Goal: Information Seeking & Learning: Learn about a topic

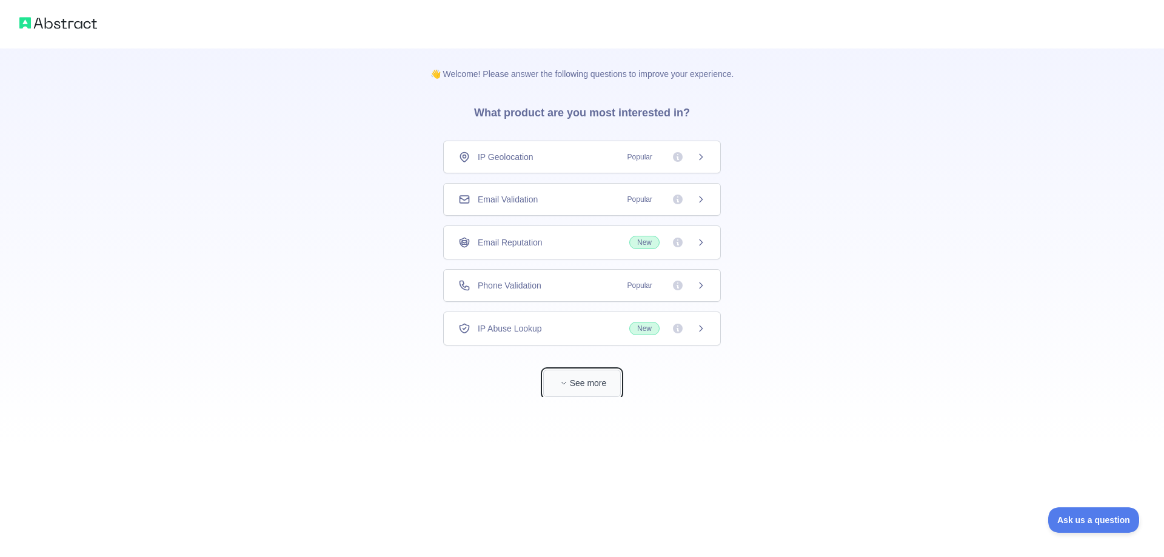
click at [574, 383] on button "See more" at bounding box center [582, 383] width 78 height 27
click at [534, 153] on div "IP Geolocation Popular" at bounding box center [577, 157] width 247 height 12
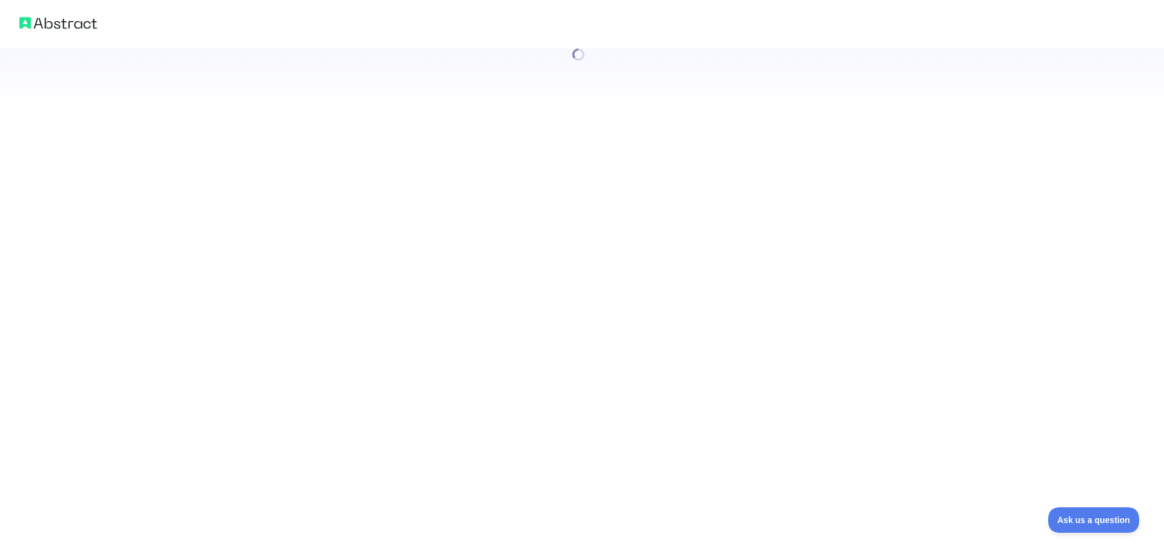
click at [524, 195] on div at bounding box center [582, 278] width 1164 height 557
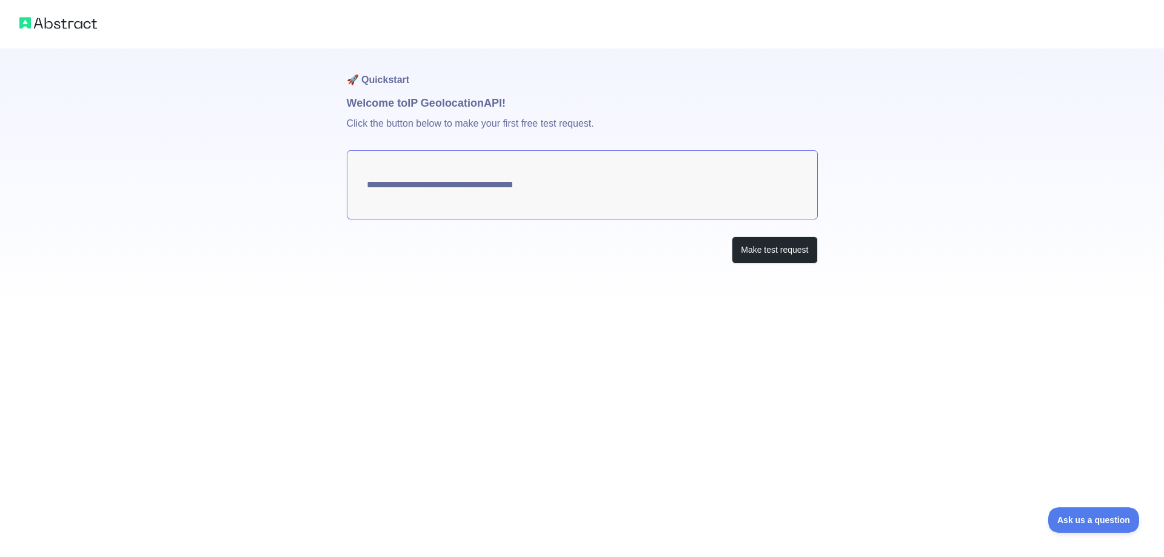
type textarea "**********"
click at [777, 252] on button "Make test request" at bounding box center [775, 249] width 86 height 27
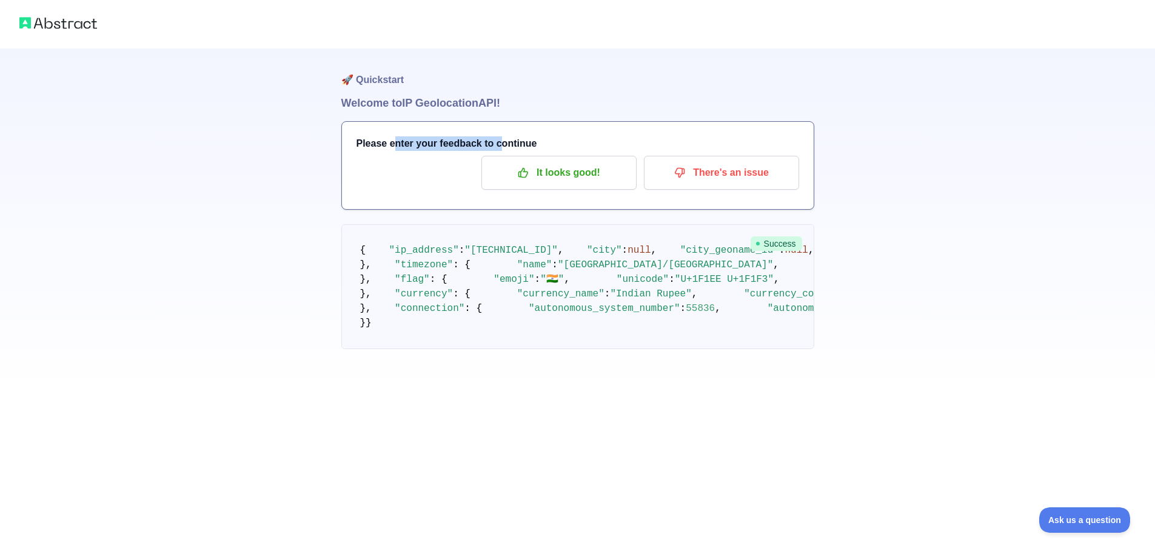
drag, startPoint x: 389, startPoint y: 136, endPoint x: 495, endPoint y: 138, distance: 106.1
click at [495, 138] on h3 "Please enter your feedback to continue" at bounding box center [578, 143] width 443 height 15
drag, startPoint x: 458, startPoint y: 266, endPoint x: 568, endPoint y: 265, distance: 109.2
click at [558, 256] on span ""[TECHNICAL_ID]"" at bounding box center [510, 250] width 93 height 11
drag, startPoint x: 424, startPoint y: 279, endPoint x: 517, endPoint y: 324, distance: 103.6
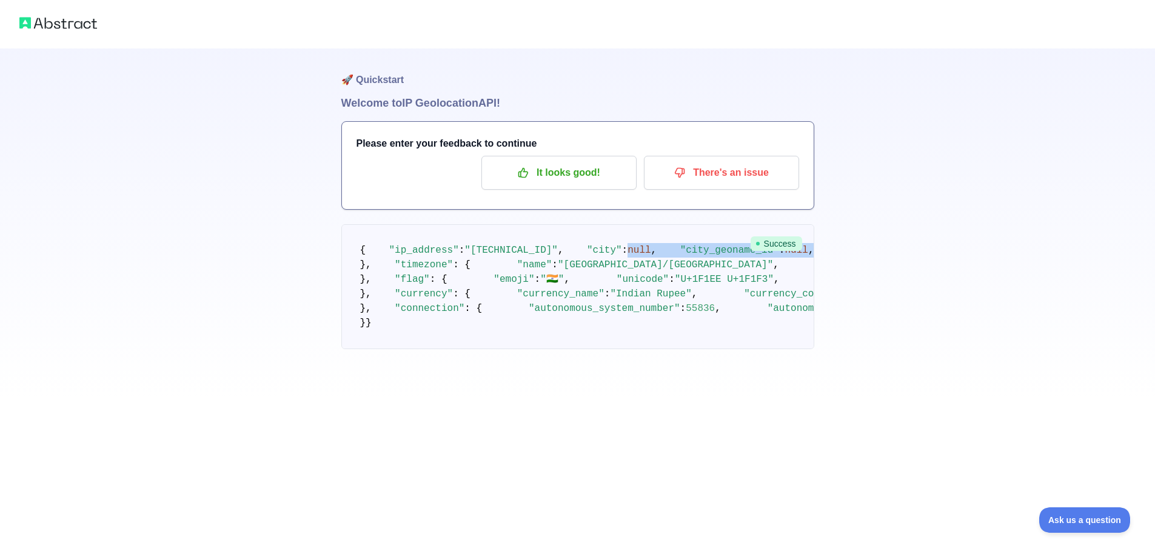
click at [517, 324] on pre "{ "ip_address" : "[TECHNICAL_ID]" , "city" : null , "city_geoname_id" : null , …" at bounding box center [577, 286] width 473 height 125
click at [509, 329] on div at bounding box center [509, 329] width 0 height 0
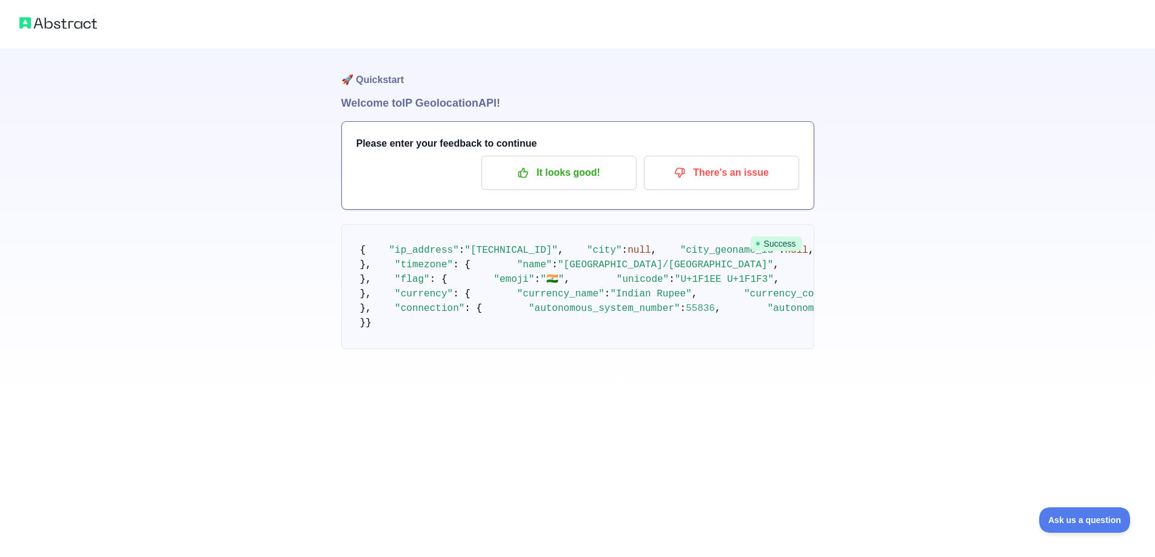
drag, startPoint x: 460, startPoint y: 206, endPoint x: 510, endPoint y: 233, distance: 57.5
click at [488, 224] on pre "{ "ip_address" : "[TECHNICAL_ID]" , "city" : null , "city_geoname_id" : null , …" at bounding box center [577, 286] width 473 height 125
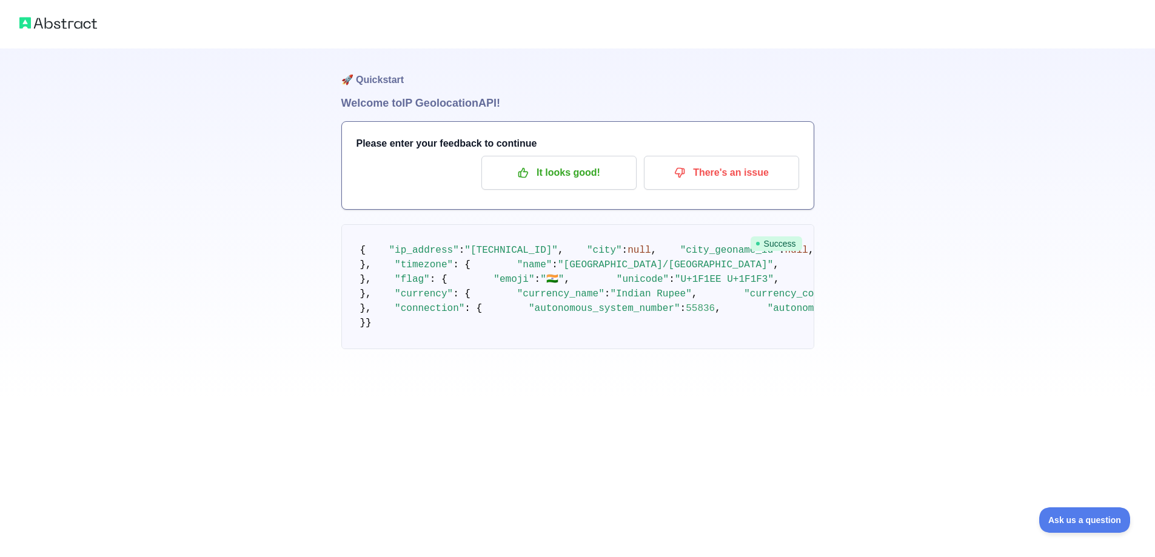
click at [618, 314] on pre "{ "ip_address" : "[TECHNICAL_ID]" , "city" : null , "city_geoname_id" : null , …" at bounding box center [577, 286] width 473 height 125
drag, startPoint x: 386, startPoint y: 102, endPoint x: 497, endPoint y: 102, distance: 111.6
click at [497, 102] on h1 "Welcome to IP Geolocation API!" at bounding box center [577, 103] width 473 height 17
click at [539, 102] on h1 "Welcome to IP Geolocation API!" at bounding box center [577, 103] width 473 height 17
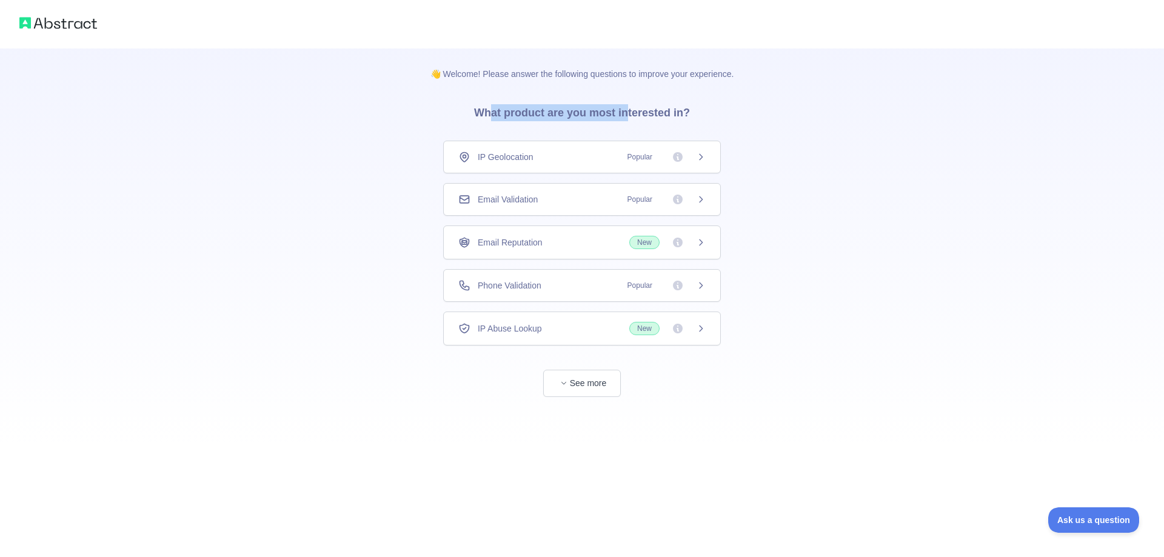
drag, startPoint x: 494, startPoint y: 110, endPoint x: 631, endPoint y: 110, distance: 137.0
click at [631, 110] on h3 "What product are you most interested in?" at bounding box center [582, 110] width 255 height 61
click at [714, 112] on div "👋 Welcome! Please answer the following questions to improve your experience. Wh…" at bounding box center [582, 223] width 343 height 349
click at [532, 159] on span "IP Geolocation" at bounding box center [506, 157] width 56 height 12
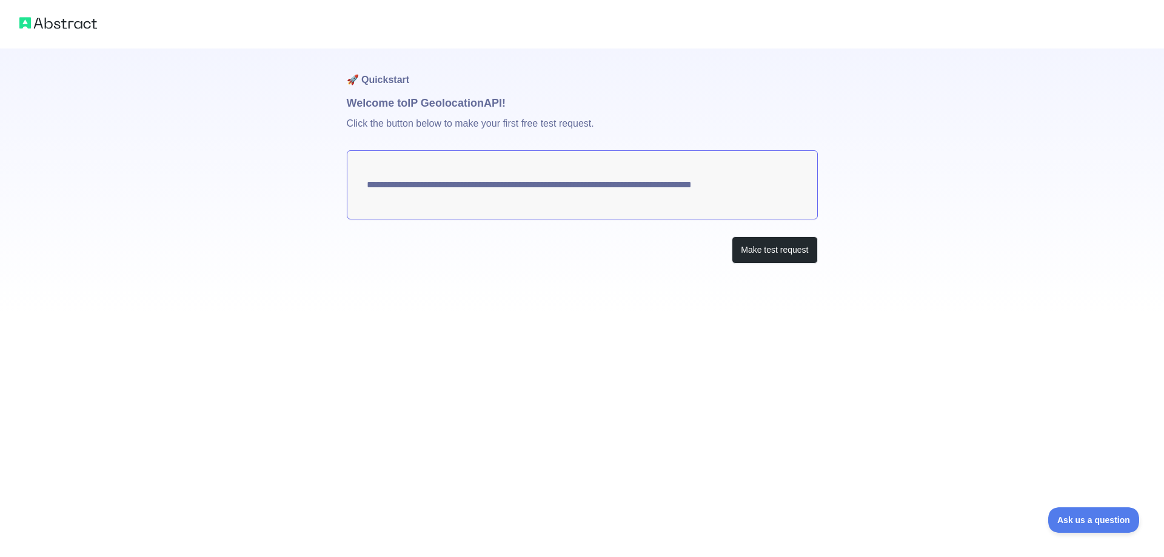
click at [685, 189] on textarea "**********" at bounding box center [582, 184] width 471 height 69
click at [662, 181] on textarea "**********" at bounding box center [582, 184] width 471 height 69
drag, startPoint x: 555, startPoint y: 186, endPoint x: 652, endPoint y: 186, distance: 97.0
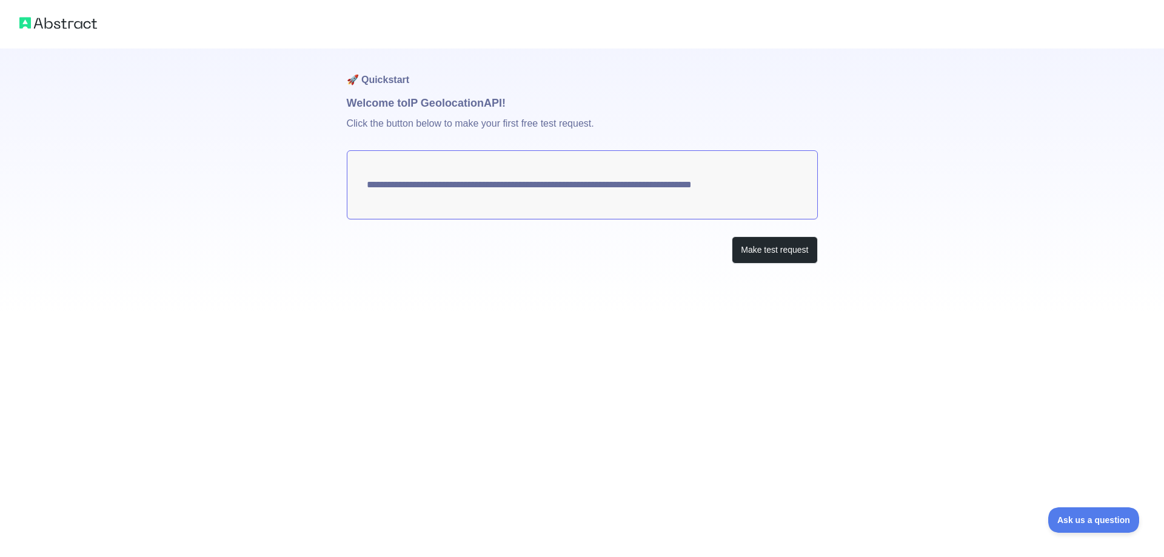
click at [652, 186] on textarea "**********" at bounding box center [582, 184] width 471 height 69
click at [437, 186] on textarea "**********" at bounding box center [582, 184] width 471 height 69
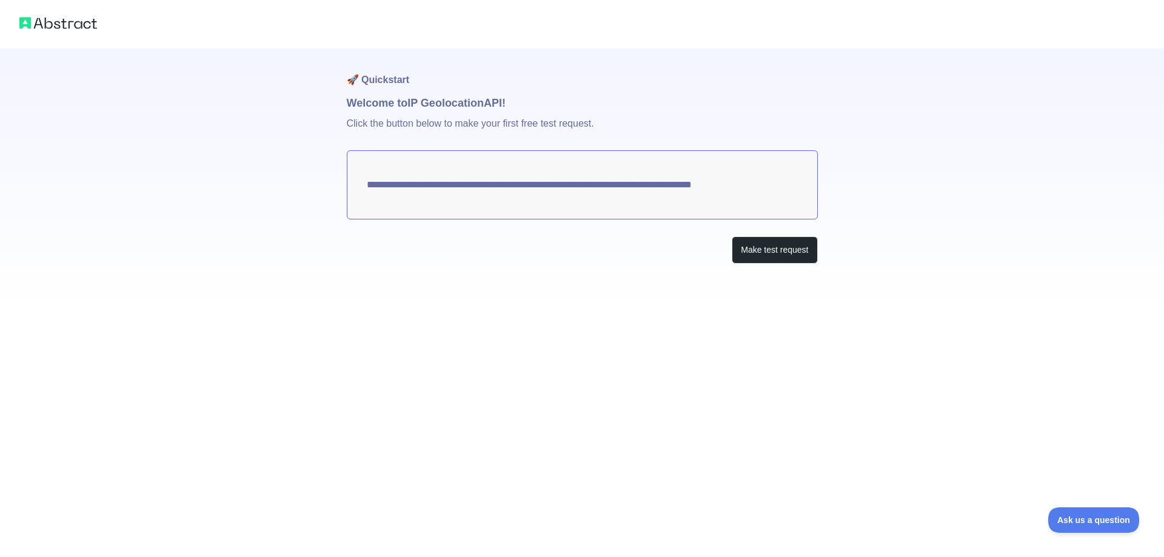
drag, startPoint x: 520, startPoint y: 169, endPoint x: 710, endPoint y: 198, distance: 192.6
click at [710, 198] on textarea "**********" at bounding box center [582, 184] width 471 height 69
drag, startPoint x: 776, startPoint y: 183, endPoint x: 542, endPoint y: 186, distance: 234.1
click at [595, 186] on textarea "**********" at bounding box center [582, 184] width 471 height 69
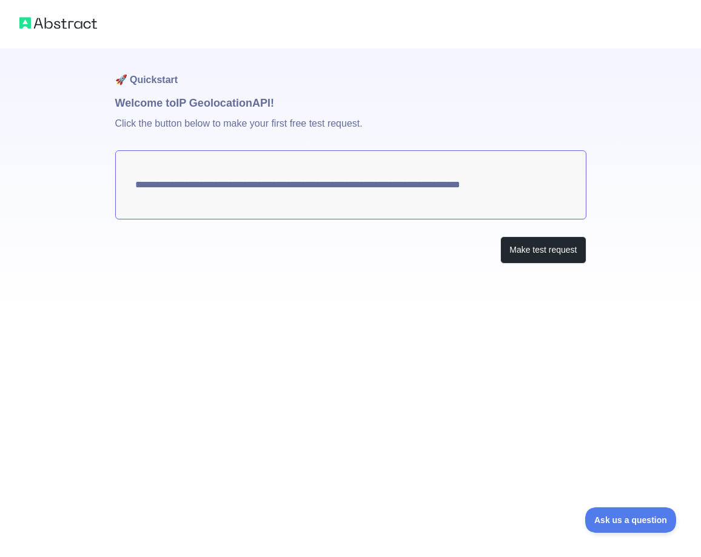
drag, startPoint x: 286, startPoint y: 188, endPoint x: 410, endPoint y: 174, distance: 125.1
click at [410, 174] on textarea "**********" at bounding box center [350, 184] width 471 height 69
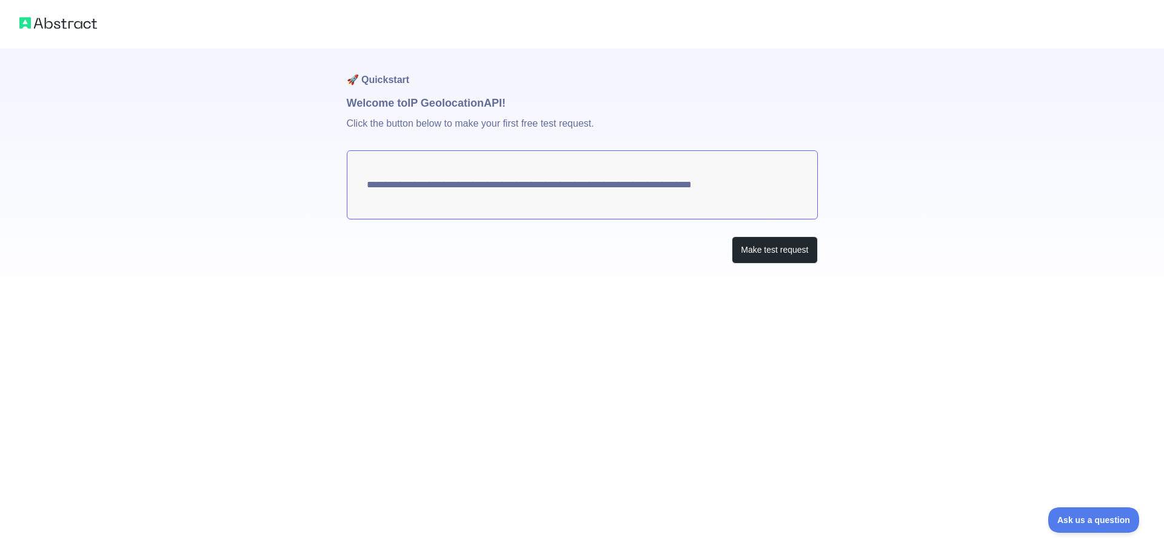
drag, startPoint x: 452, startPoint y: 185, endPoint x: 392, endPoint y: 189, distance: 60.2
click at [392, 189] on textarea "**********" at bounding box center [582, 184] width 471 height 69
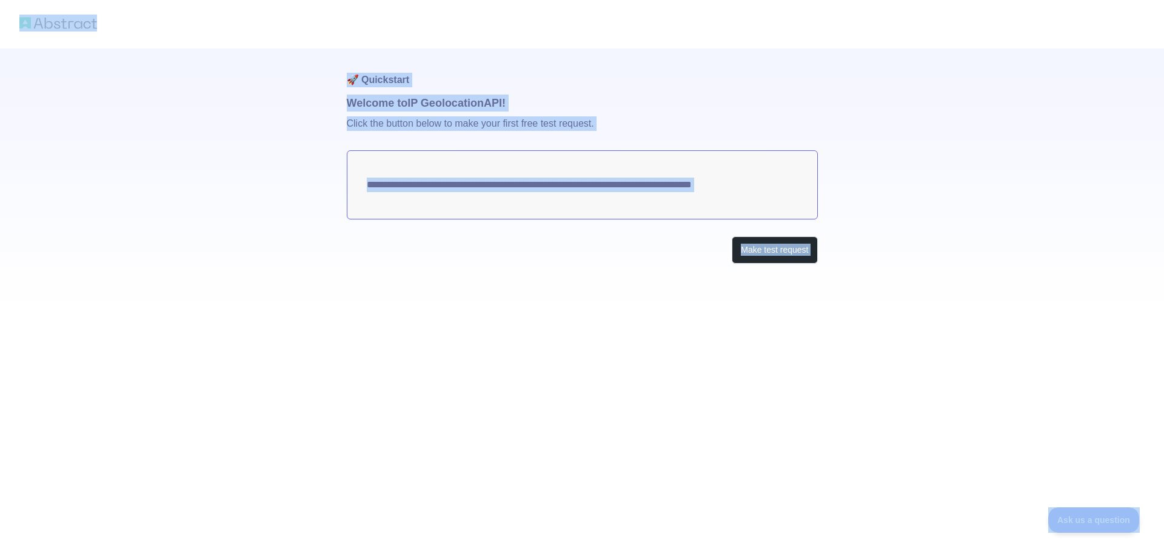
click at [486, 199] on textarea "**********" at bounding box center [582, 184] width 471 height 69
click at [489, 190] on textarea "**********" at bounding box center [582, 184] width 471 height 69
click at [466, 170] on textarea "**********" at bounding box center [582, 184] width 471 height 69
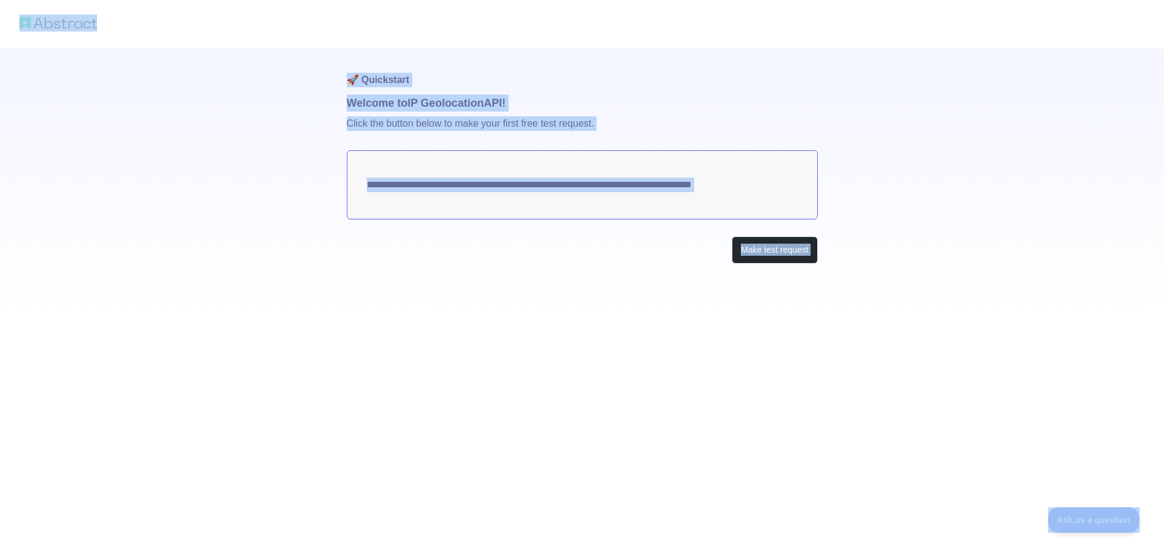
click at [446, 138] on p "Click the button below to make your first free test request." at bounding box center [582, 131] width 471 height 39
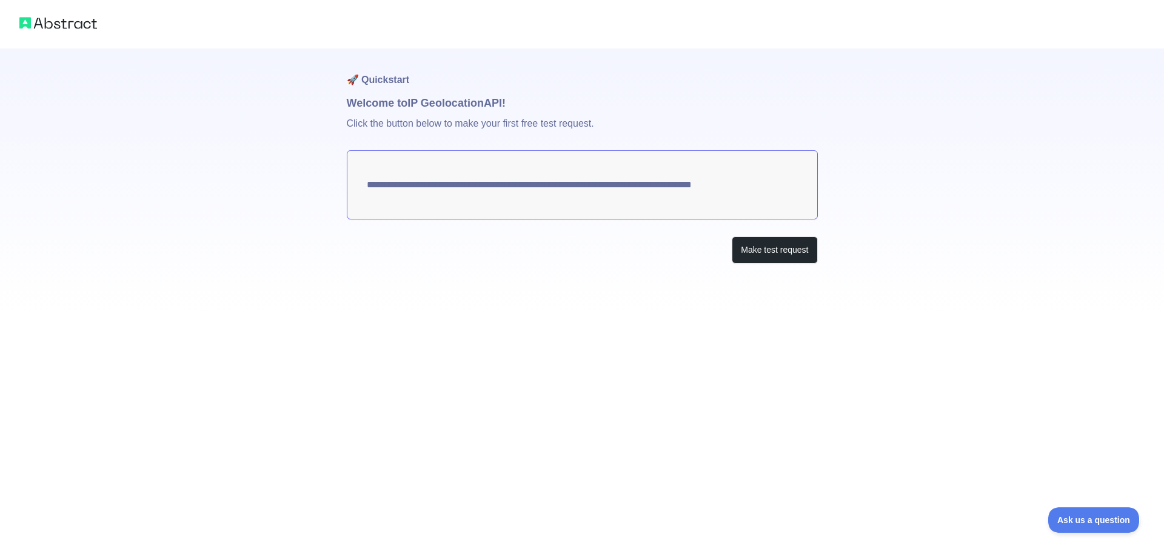
click at [465, 83] on h1 "🚀 Quickstart" at bounding box center [582, 72] width 471 height 46
drag, startPoint x: 372, startPoint y: 190, endPoint x: 742, endPoint y: 181, distance: 370.0
click at [742, 181] on textarea "**********" at bounding box center [582, 184] width 471 height 69
drag, startPoint x: 778, startPoint y: 188, endPoint x: 504, endPoint y: 187, distance: 274.1
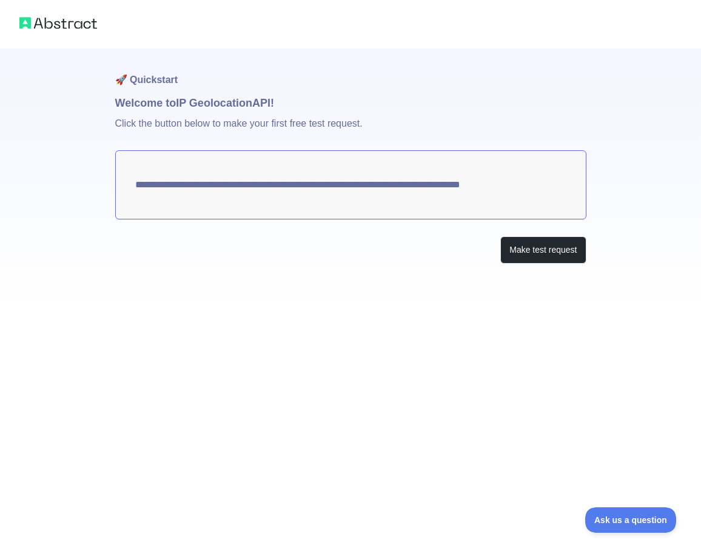
click at [422, 187] on textarea "**********" at bounding box center [350, 184] width 471 height 69
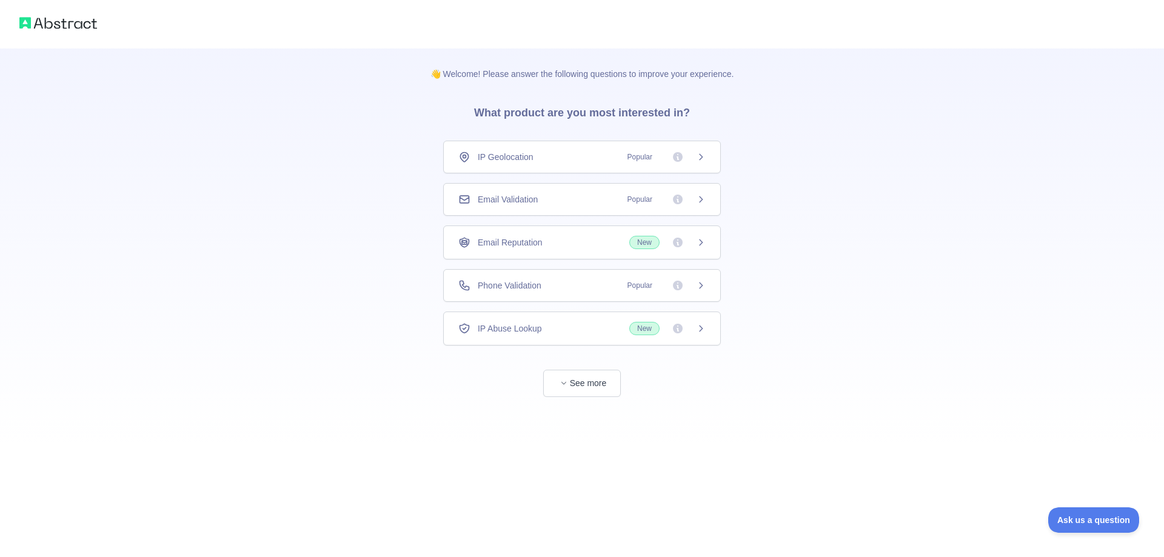
click at [514, 199] on span "Email Validation" at bounding box center [508, 199] width 60 height 12
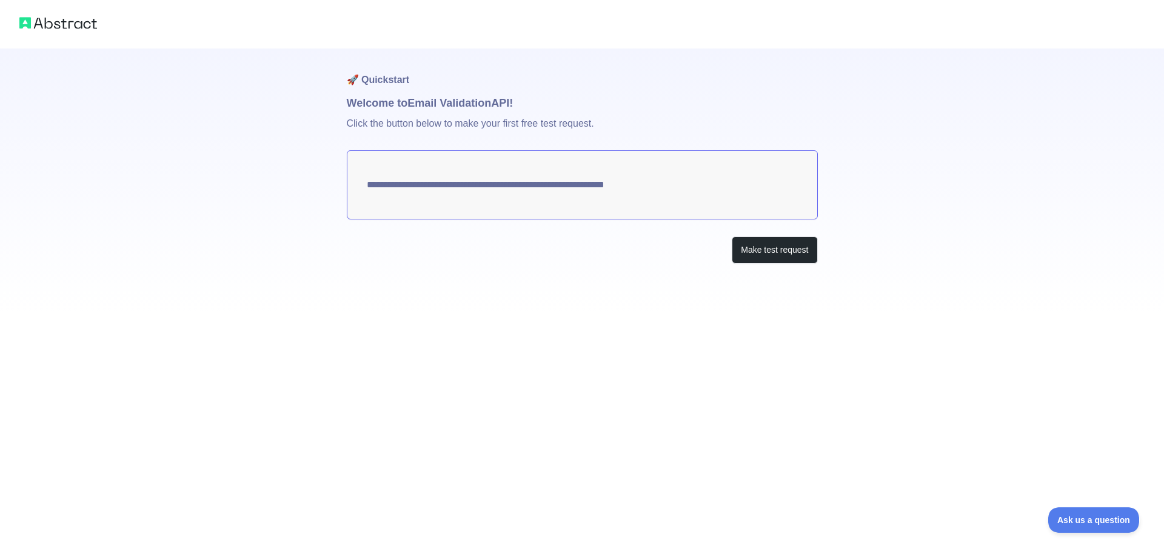
click at [435, 188] on textarea "**********" at bounding box center [582, 184] width 471 height 69
click at [760, 255] on button "Make test request" at bounding box center [775, 249] width 86 height 27
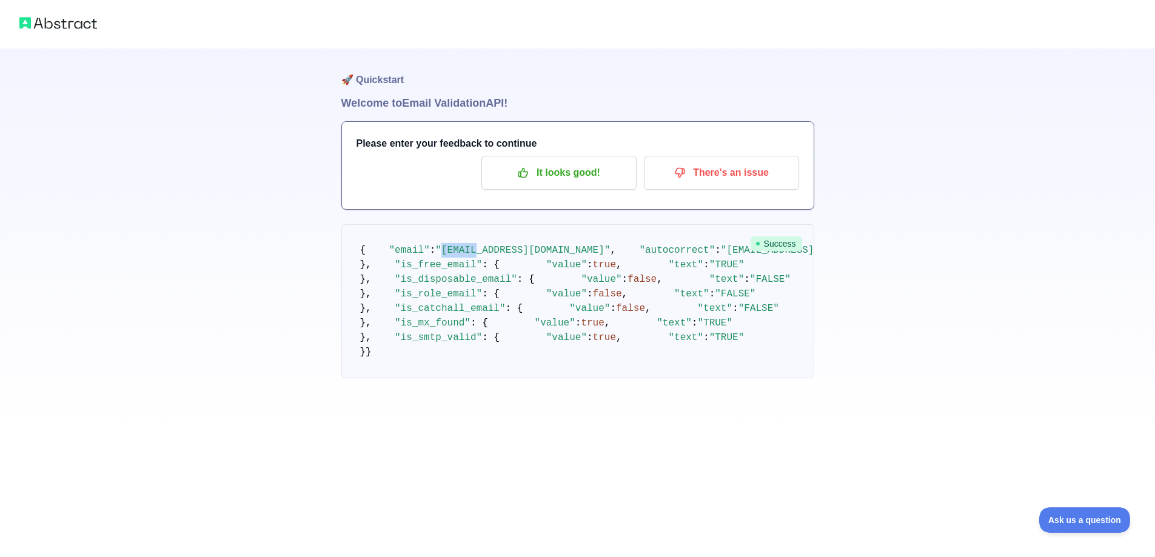
drag, startPoint x: 434, startPoint y: 263, endPoint x: 468, endPoint y: 261, distance: 34.0
click at [468, 256] on span ""[EMAIL_ADDRESS][DOMAIN_NAME]"" at bounding box center [522, 250] width 175 height 11
click at [1024, 256] on span ""DELIVERABLE"" at bounding box center [1062, 250] width 76 height 11
drag, startPoint x: 477, startPoint y: 310, endPoint x: 495, endPoint y: 310, distance: 18.2
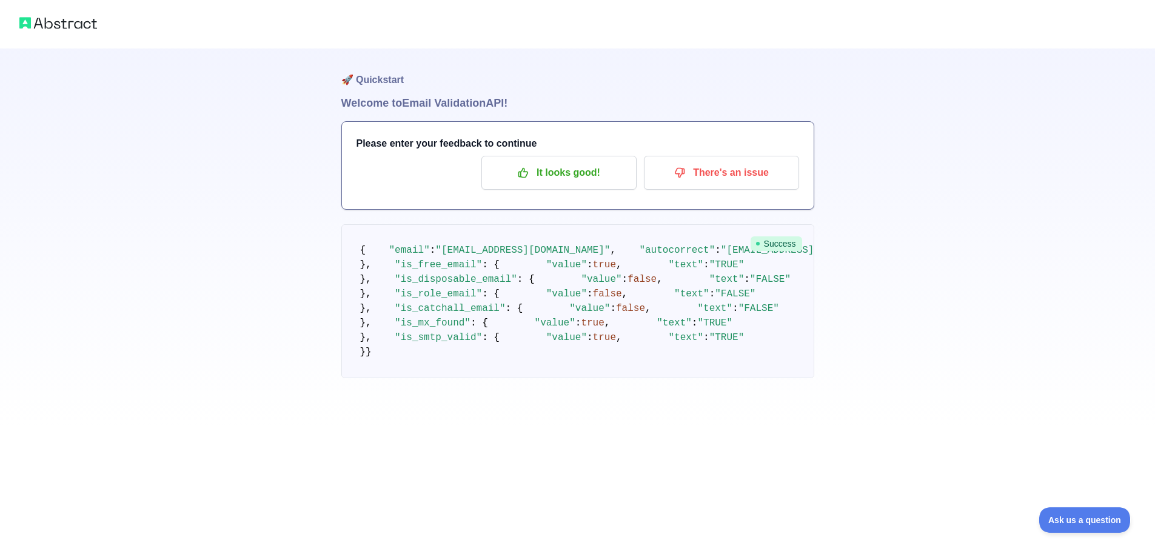
drag, startPoint x: 418, startPoint y: 328, endPoint x: 449, endPoint y: 326, distance: 31.0
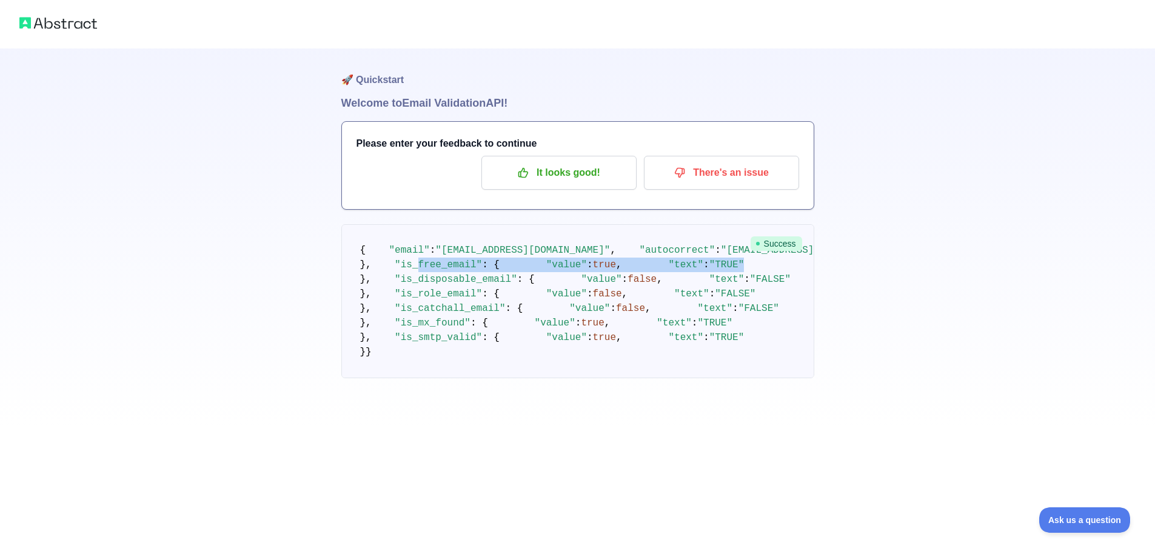
drag, startPoint x: 403, startPoint y: 138, endPoint x: 496, endPoint y: 163, distance: 96.6
click at [496, 224] on pre "{ "email" : "[EMAIL_ADDRESS][DOMAIN_NAME]" , "autocorrect" : "[EMAIL_ADDRESS][D…" at bounding box center [577, 301] width 473 height 154
click at [517, 274] on span ": {" at bounding box center [526, 279] width 18 height 11
drag, startPoint x: 415, startPoint y: 200, endPoint x: 510, endPoint y: 224, distance: 98.2
click at [510, 224] on pre "{ "email" : "[EMAIL_ADDRESS][DOMAIN_NAME]" , "autocorrect" : "[EMAIL_ADDRESS][D…" at bounding box center [577, 301] width 473 height 154
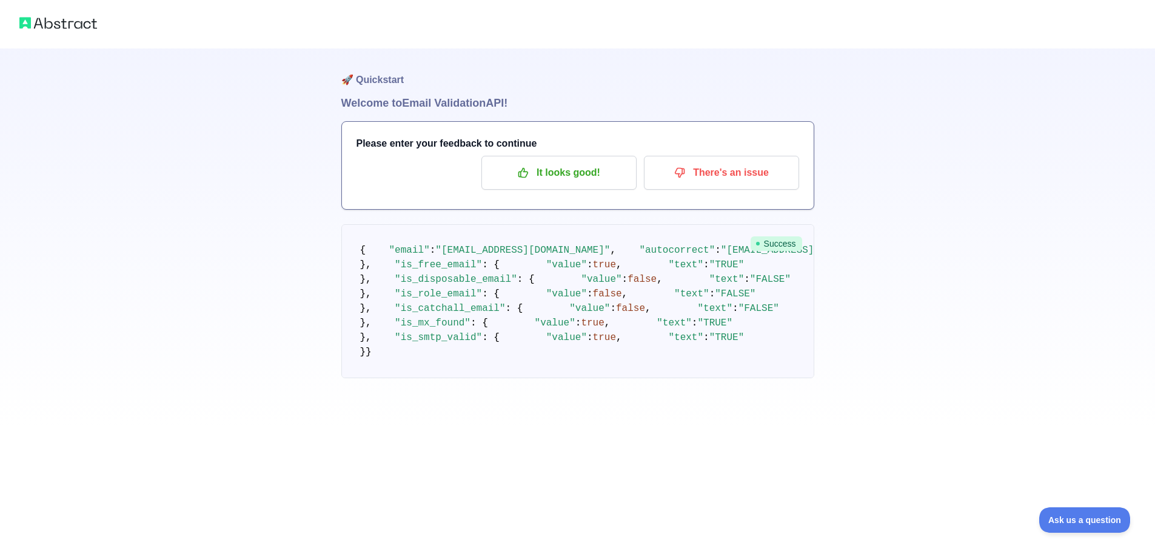
click at [562, 238] on pre "{ "email" : "[EMAIL_ADDRESS][DOMAIN_NAME]" , "autocorrect" : "[EMAIL_ADDRESS][D…" at bounding box center [577, 301] width 473 height 154
drag, startPoint x: 449, startPoint y: 210, endPoint x: 478, endPoint y: 210, distance: 29.1
click at [478, 245] on code "{ "email" : "[EMAIL_ADDRESS][DOMAIN_NAME]" , "autocorrect" : "[EMAIL_ADDRESS][D…" at bounding box center [1003, 301] width 1287 height 113
click at [489, 247] on pre "{ "email" : "[EMAIL_ADDRESS][DOMAIN_NAME]" , "autocorrect" : "[EMAIL_ADDRESS][D…" at bounding box center [577, 301] width 473 height 154
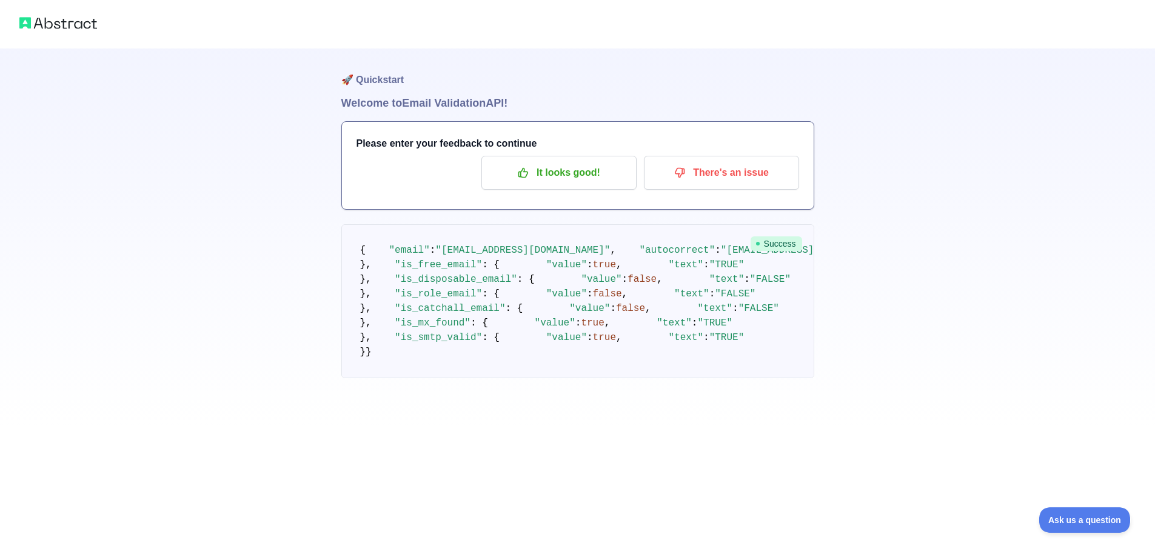
click at [378, 139] on h3 "Please enter your feedback to continue" at bounding box center [578, 143] width 443 height 15
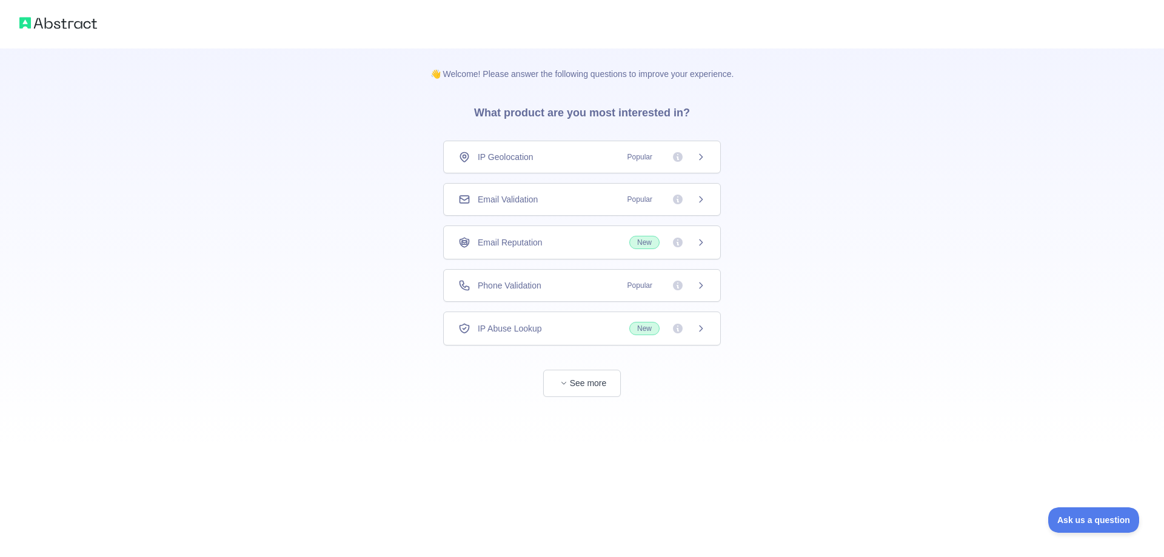
click at [582, 159] on div "IP Geolocation Popular" at bounding box center [581, 157] width 247 height 12
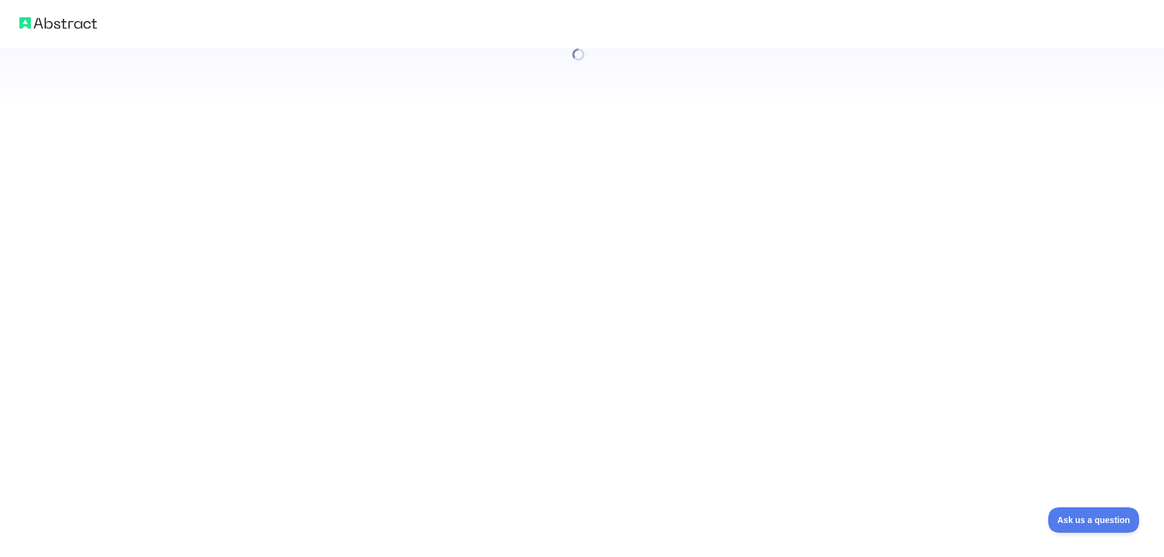
click at [575, 189] on div at bounding box center [582, 278] width 1164 height 557
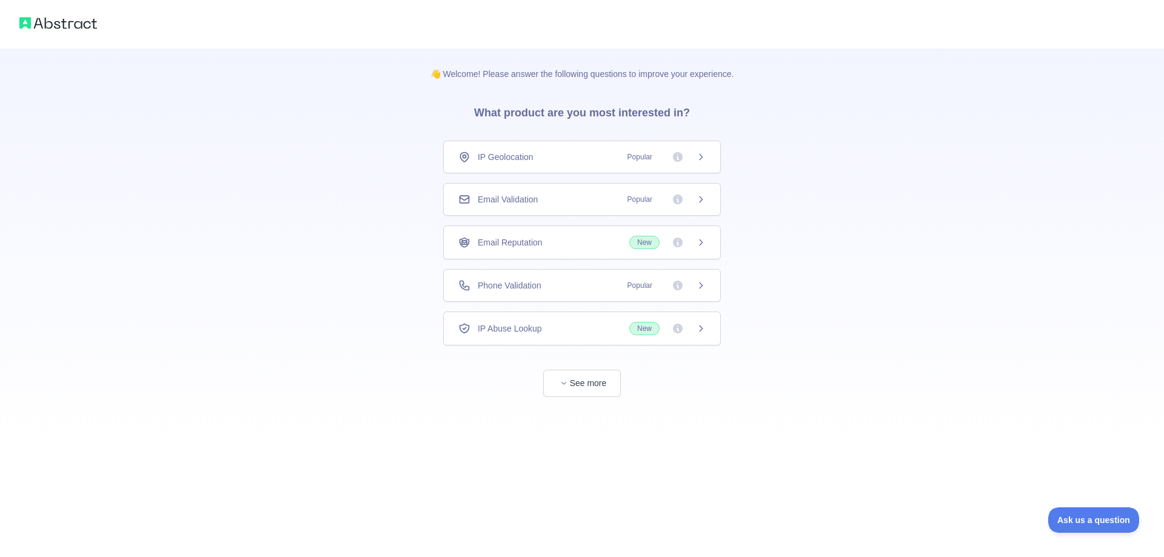
click at [55, 26] on img at bounding box center [58, 23] width 78 height 17
click at [34, 17] on img at bounding box center [58, 23] width 78 height 17
click at [33, 17] on img at bounding box center [58, 23] width 78 height 17
click at [569, 393] on button "See more" at bounding box center [582, 383] width 78 height 27
click at [569, 346] on div "IP Geolocation Popular Email Validation Popular Email Reputation New Phone Vali…" at bounding box center [582, 243] width 278 height 205
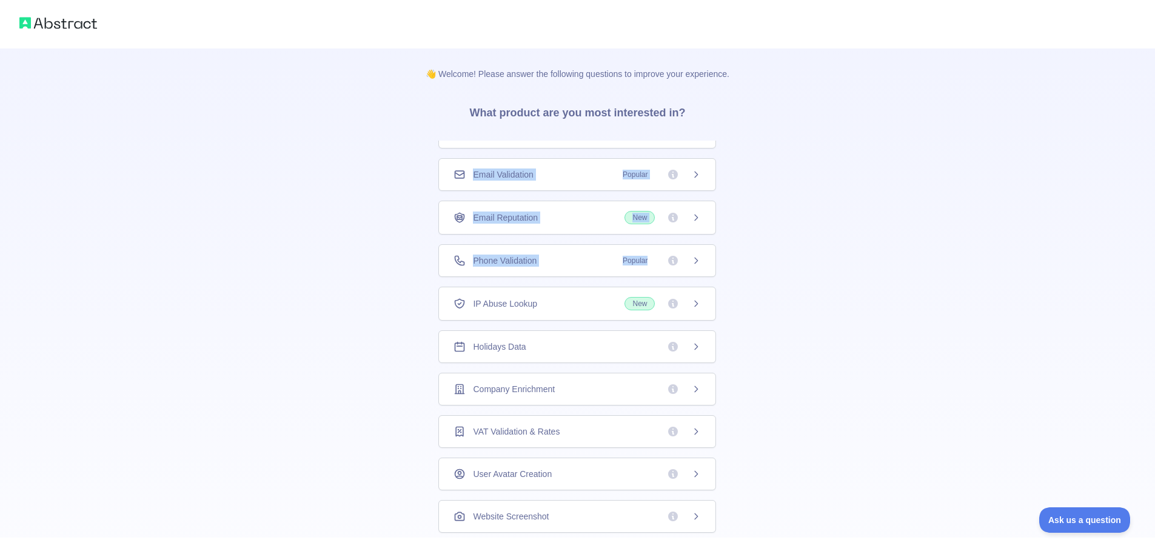
scroll to position [47, 0]
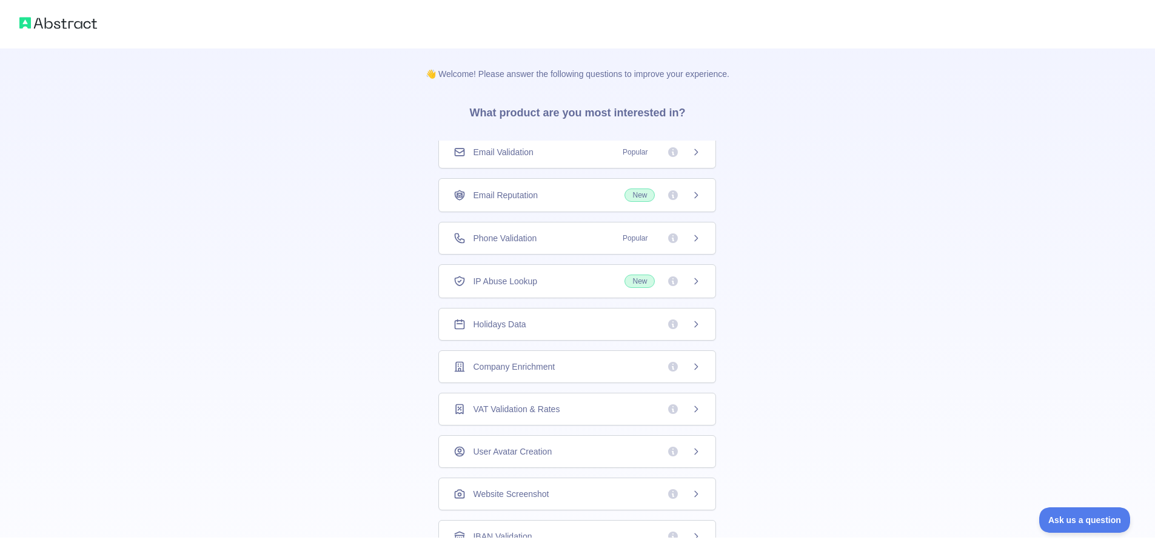
click at [519, 281] on span "IP Abuse Lookup" at bounding box center [505, 281] width 64 height 12
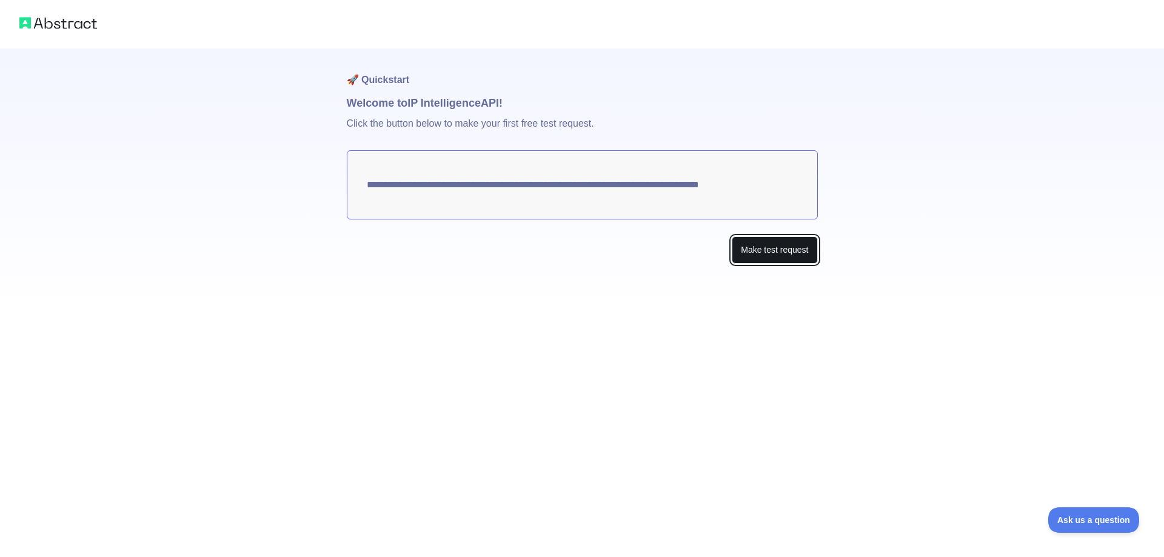
click at [757, 244] on button "Make test request" at bounding box center [775, 249] width 86 height 27
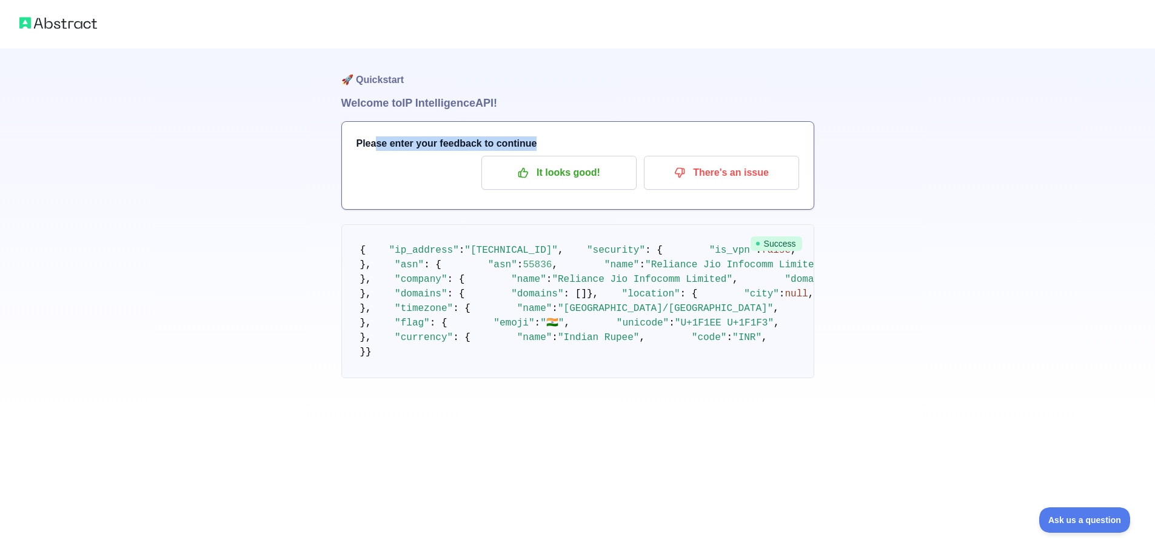
drag, startPoint x: 376, startPoint y: 143, endPoint x: 558, endPoint y: 137, distance: 182.0
click at [558, 137] on h3 "Please enter your feedback to continue" at bounding box center [578, 143] width 443 height 15
click at [586, 109] on h1 "Welcome to IP Intelligence API!" at bounding box center [577, 103] width 473 height 17
drag, startPoint x: 464, startPoint y: 164, endPoint x: 492, endPoint y: 247, distance: 87.1
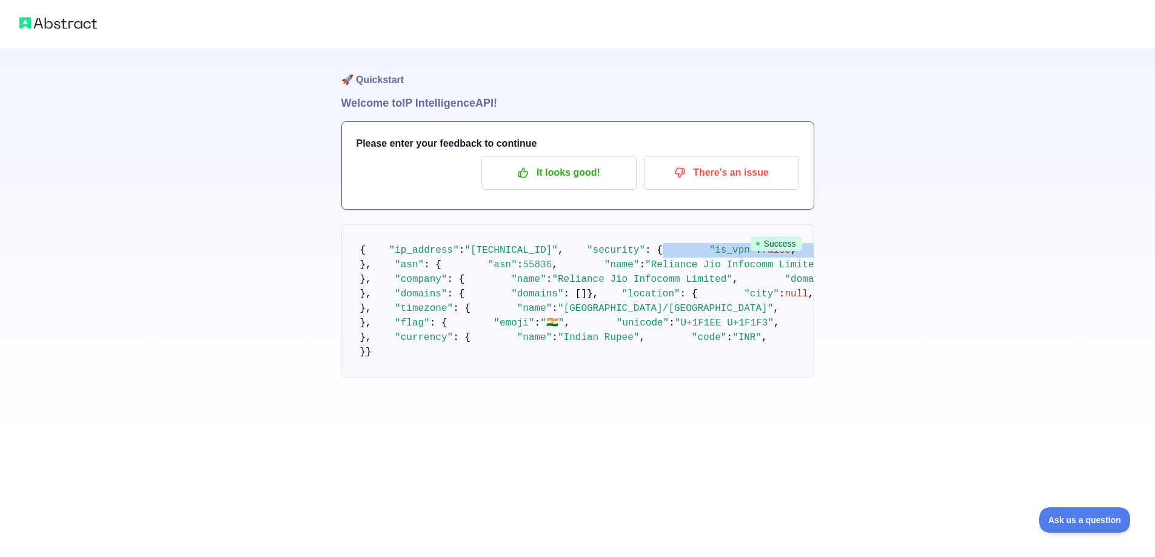
click at [492, 247] on pre "{ "ip_address" : "[TECHNICAL_ID]" , "security" : { "is_vpn" : false , "is_proxy…" at bounding box center [577, 301] width 473 height 154
click at [489, 270] on pre "{ "ip_address" : "[TECHNICAL_ID]" , "security" : { "is_vpn" : false , "is_proxy…" at bounding box center [577, 301] width 473 height 154
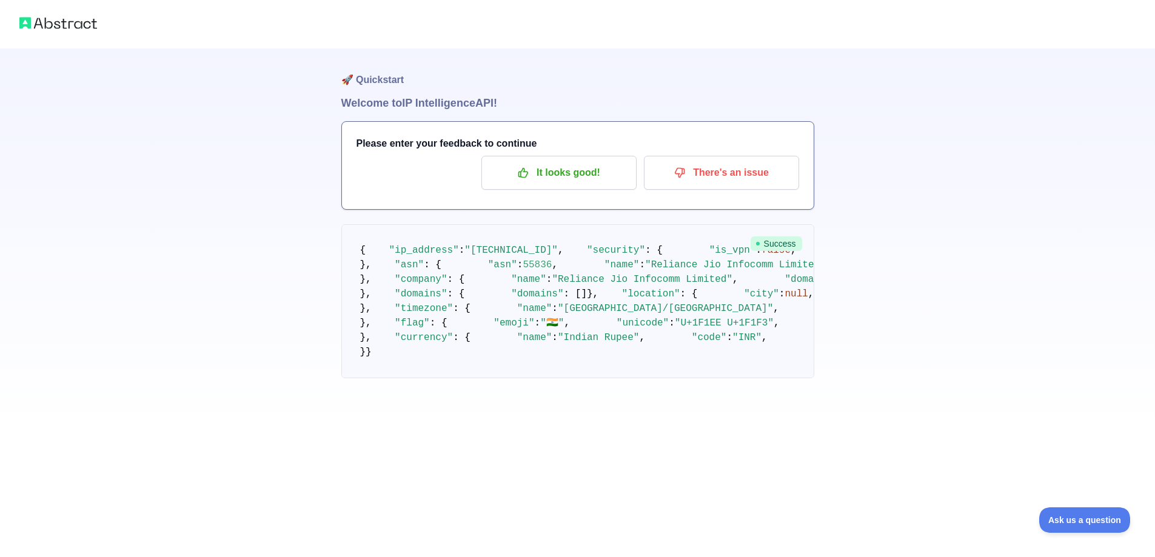
click at [465, 256] on span ""[TECHNICAL_ID]"" at bounding box center [510, 250] width 93 height 11
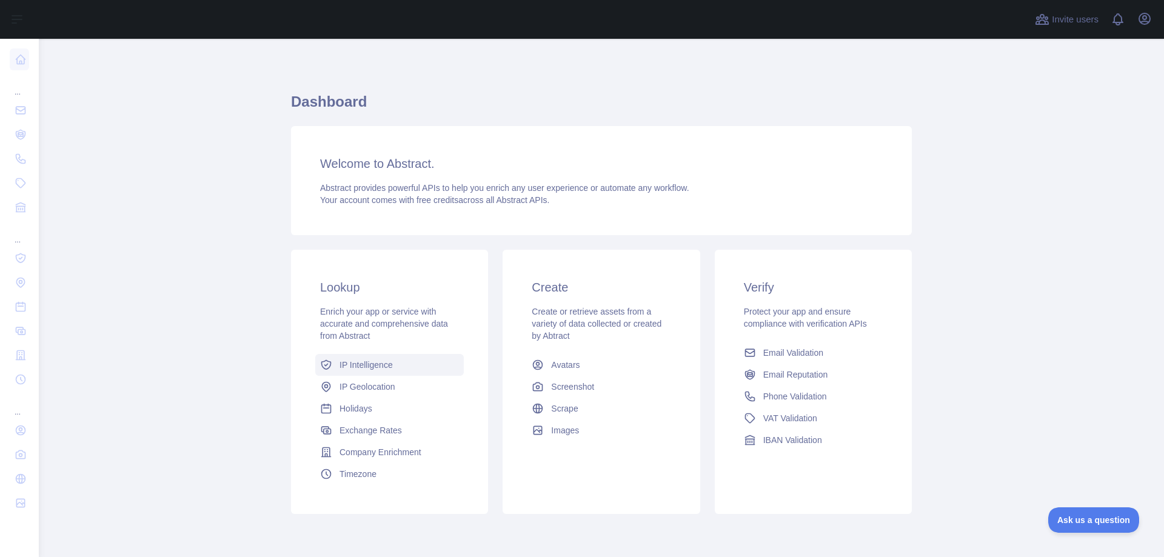
click at [361, 361] on span "IP Intelligence" at bounding box center [366, 365] width 53 height 12
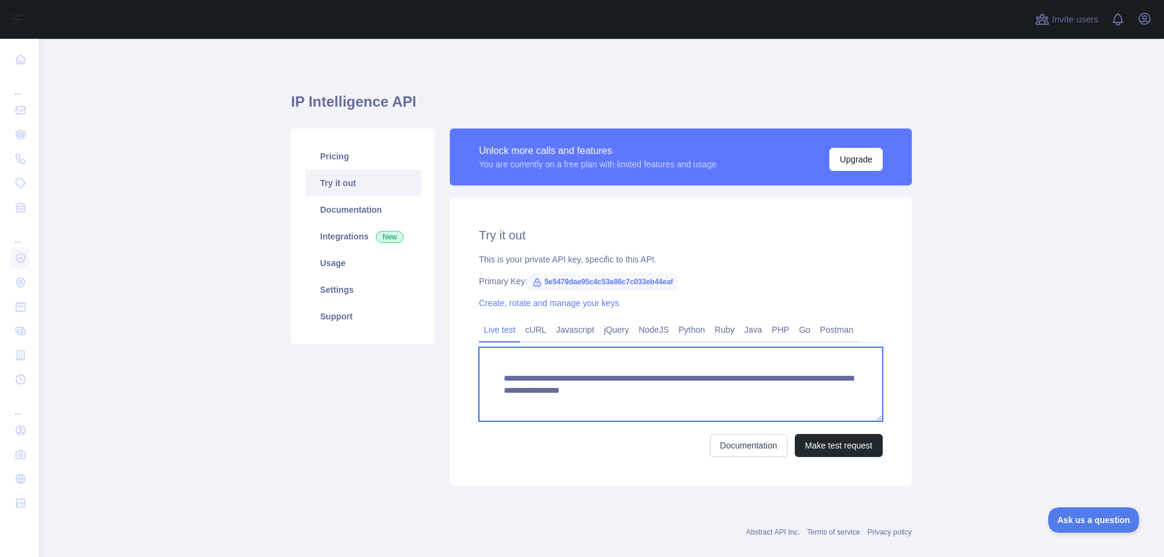
click at [583, 386] on textarea "**********" at bounding box center [681, 384] width 404 height 74
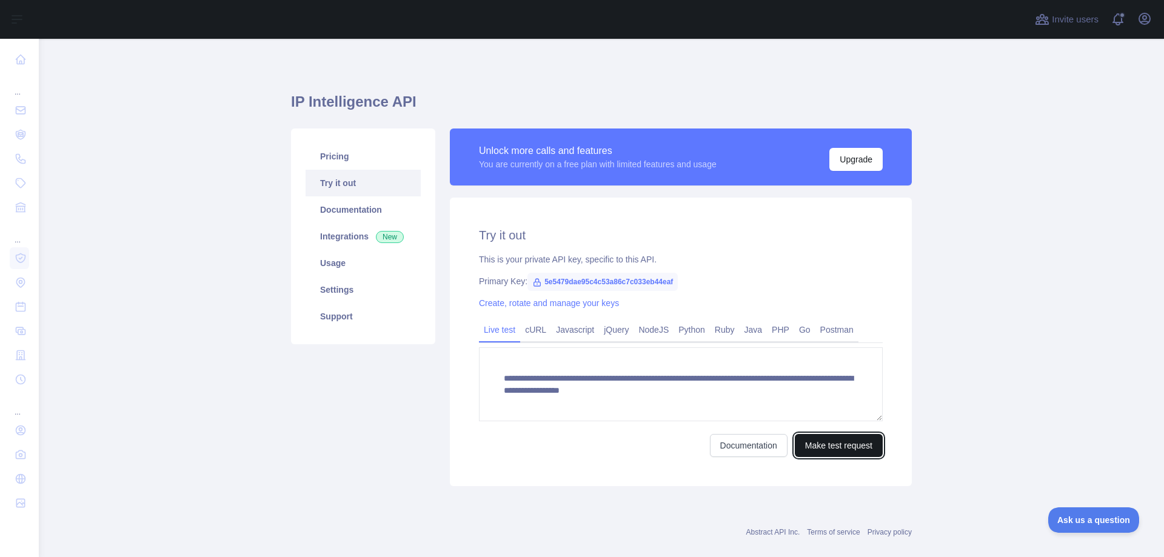
click at [833, 446] on button "Make test request" at bounding box center [839, 445] width 88 height 23
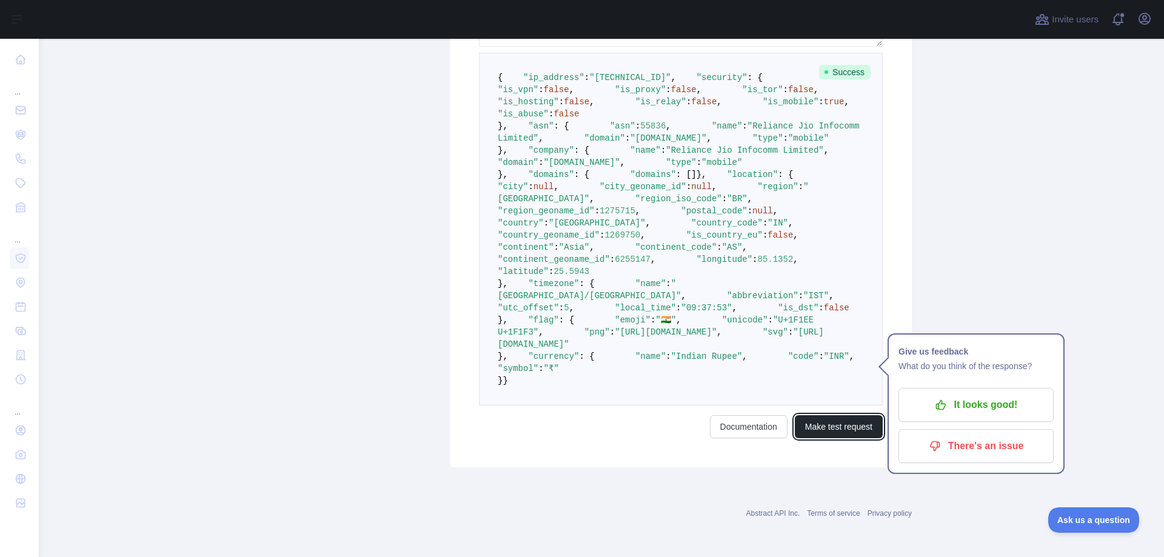
scroll to position [546, 0]
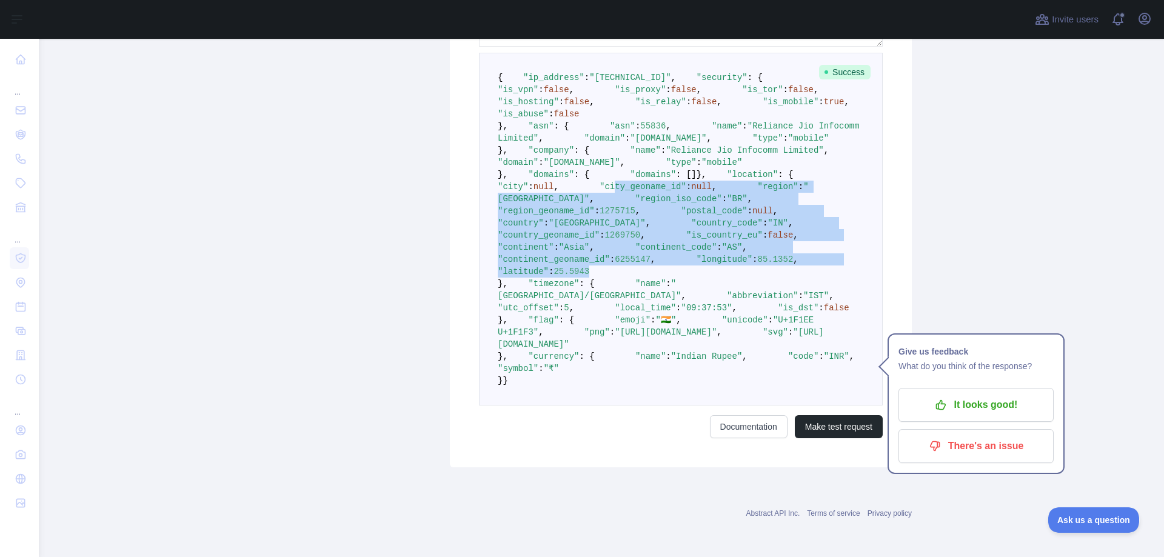
drag, startPoint x: 547, startPoint y: 235, endPoint x: 634, endPoint y: 389, distance: 177.1
click at [634, 389] on pre "{ "ip_address" : "[TECHNICAL_ID]" , "security" : { "is_vpn" : false , "is_proxy…" at bounding box center [681, 229] width 404 height 353
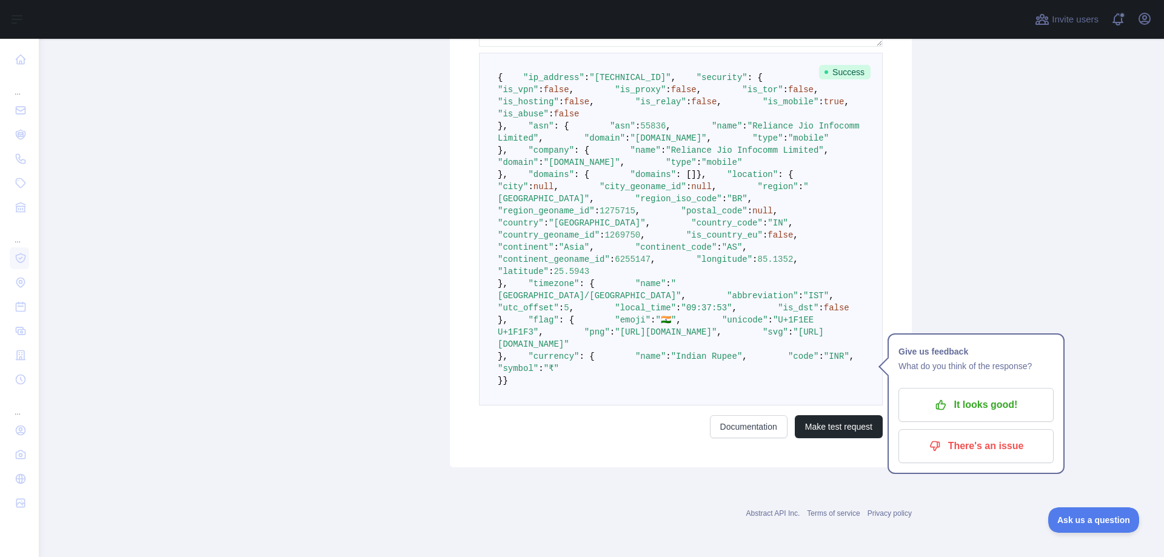
click at [595, 301] on span ""[GEOGRAPHIC_DATA]/[GEOGRAPHIC_DATA]"" at bounding box center [589, 290] width 183 height 22
click at [531, 313] on span ""utc_offset"" at bounding box center [528, 308] width 61 height 10
drag, startPoint x: 531, startPoint y: 327, endPoint x: 539, endPoint y: 327, distance: 8.5
click at [532, 313] on span ""utc_offset"" at bounding box center [528, 308] width 61 height 10
click at [594, 337] on pre "{ "ip_address" : "[TECHNICAL_ID]" , "security" : { "is_vpn" : false , "is_proxy…" at bounding box center [681, 229] width 404 height 353
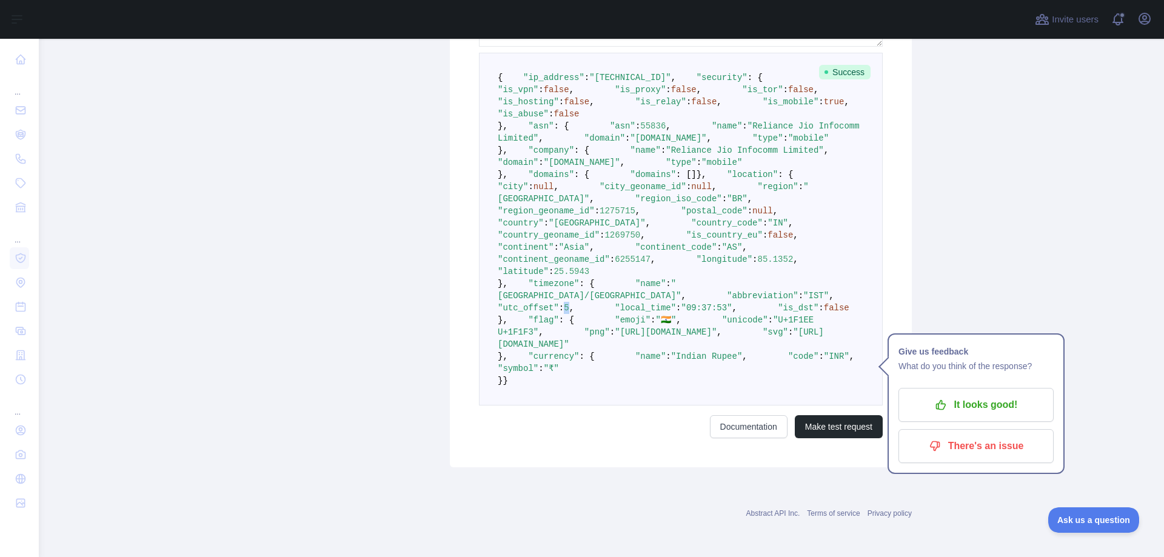
click at [594, 337] on pre "{ "ip_address" : "[TECHNICAL_ID]" , "security" : { "is_vpn" : false , "is_proxy…" at bounding box center [681, 229] width 404 height 353
click at [589, 301] on span ""[GEOGRAPHIC_DATA]/[GEOGRAPHIC_DATA]"" at bounding box center [589, 290] width 183 height 22
click at [590, 204] on span ""[GEOGRAPHIC_DATA]"" at bounding box center [653, 193] width 311 height 22
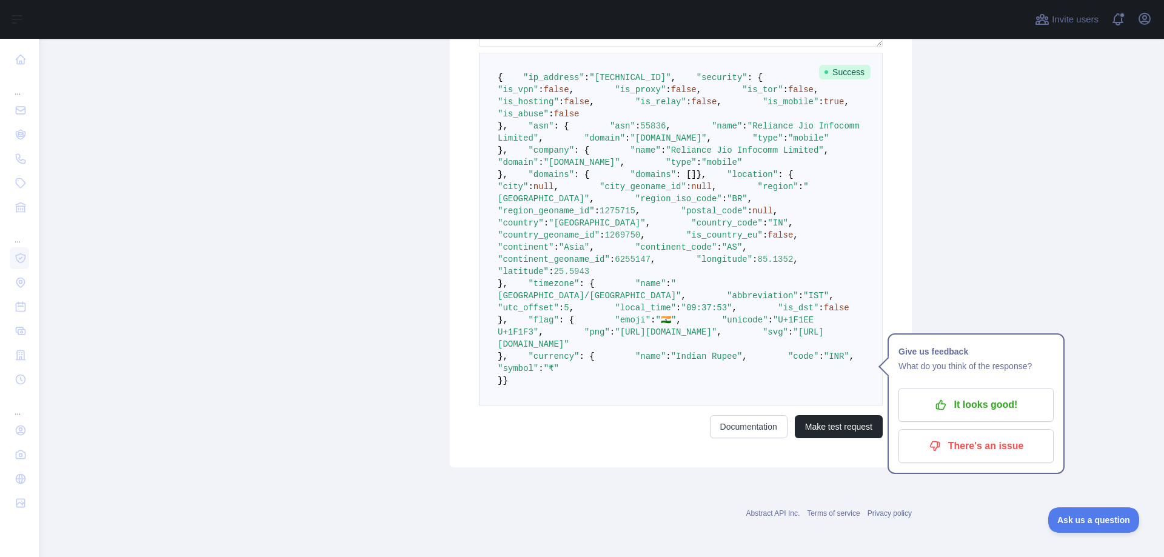
click at [590, 204] on span ""[GEOGRAPHIC_DATA]"" at bounding box center [653, 193] width 311 height 22
click at [635, 204] on span ""region_iso_code"" at bounding box center [678, 199] width 87 height 10
click at [596, 204] on span ""[GEOGRAPHIC_DATA]"" at bounding box center [653, 193] width 311 height 22
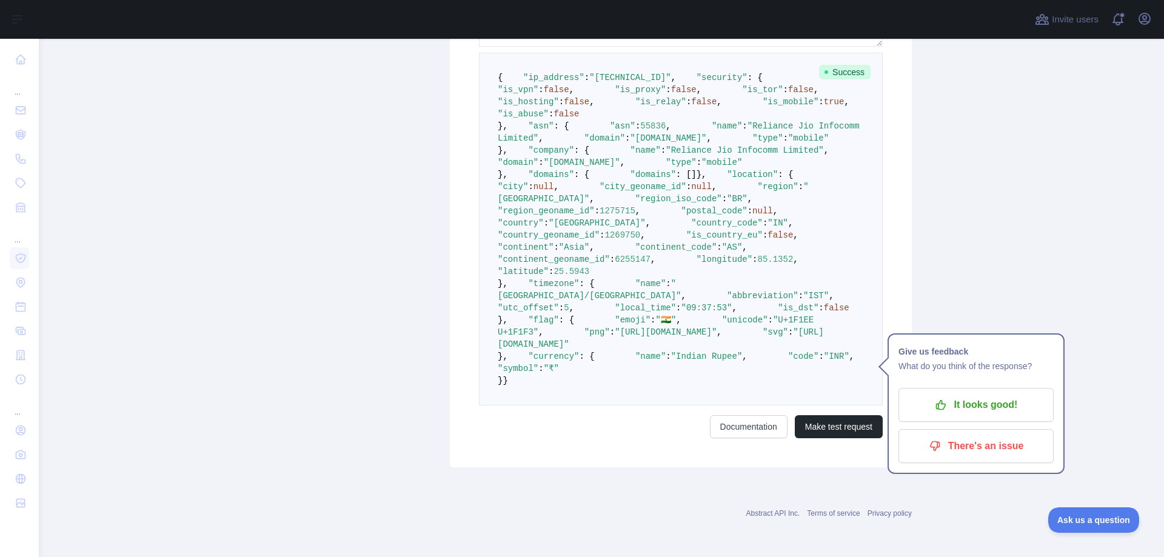
click at [600, 192] on span ""city_geoname_id"" at bounding box center [643, 187] width 87 height 10
click at [595, 204] on span ""[GEOGRAPHIC_DATA]"" at bounding box center [653, 193] width 311 height 22
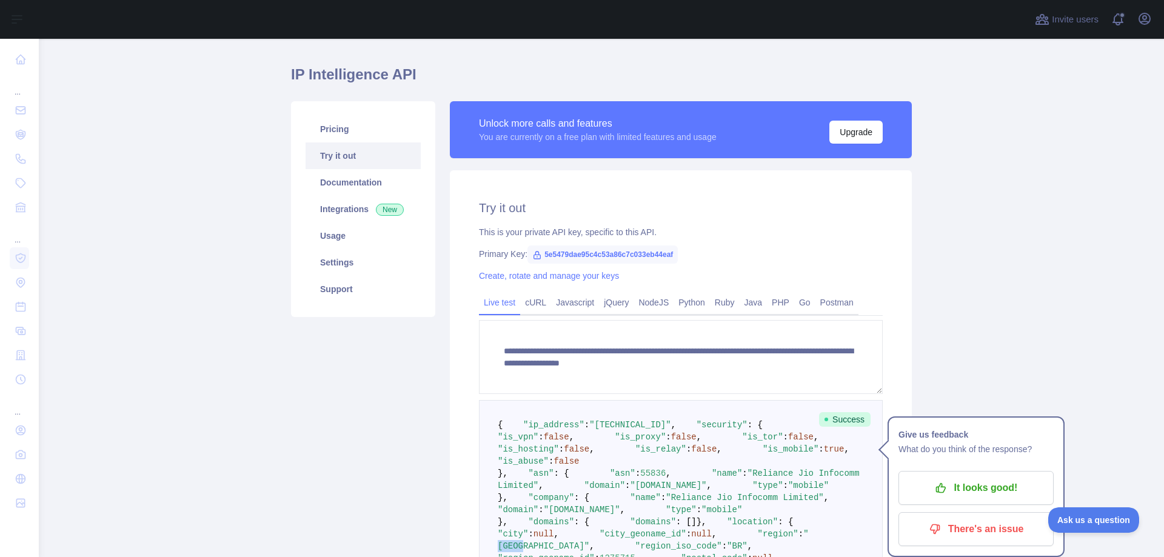
scroll to position [0, 0]
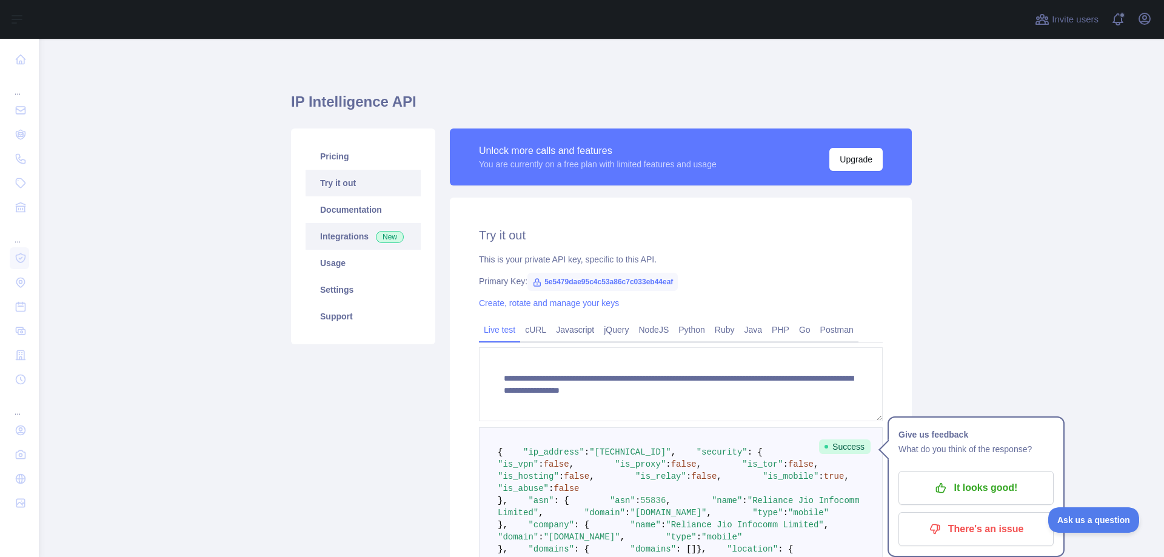
click at [338, 241] on link "Integrations New" at bounding box center [363, 236] width 115 height 27
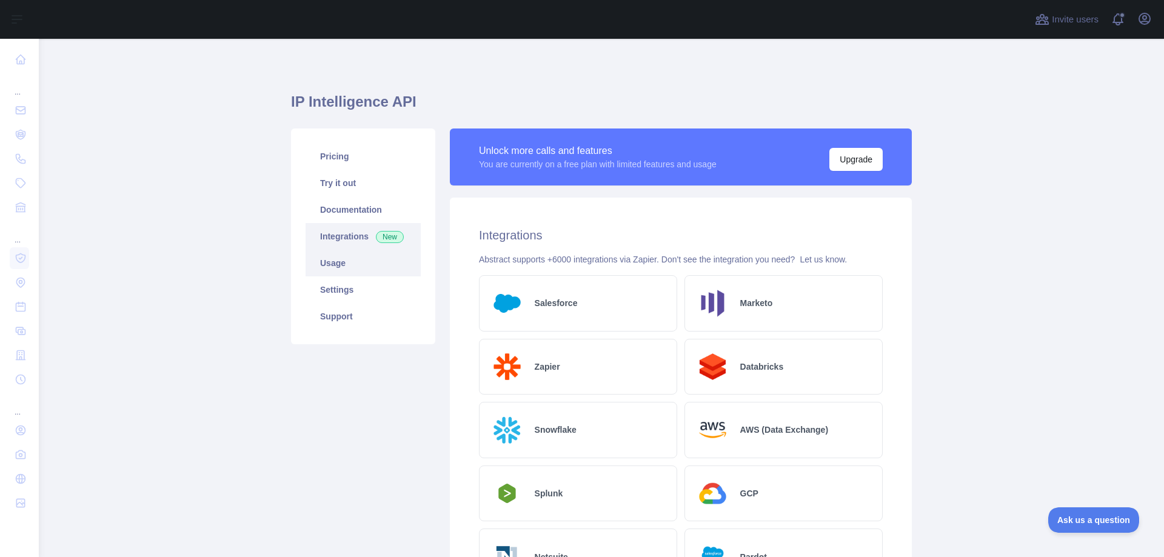
click at [340, 269] on link "Usage" at bounding box center [363, 263] width 115 height 27
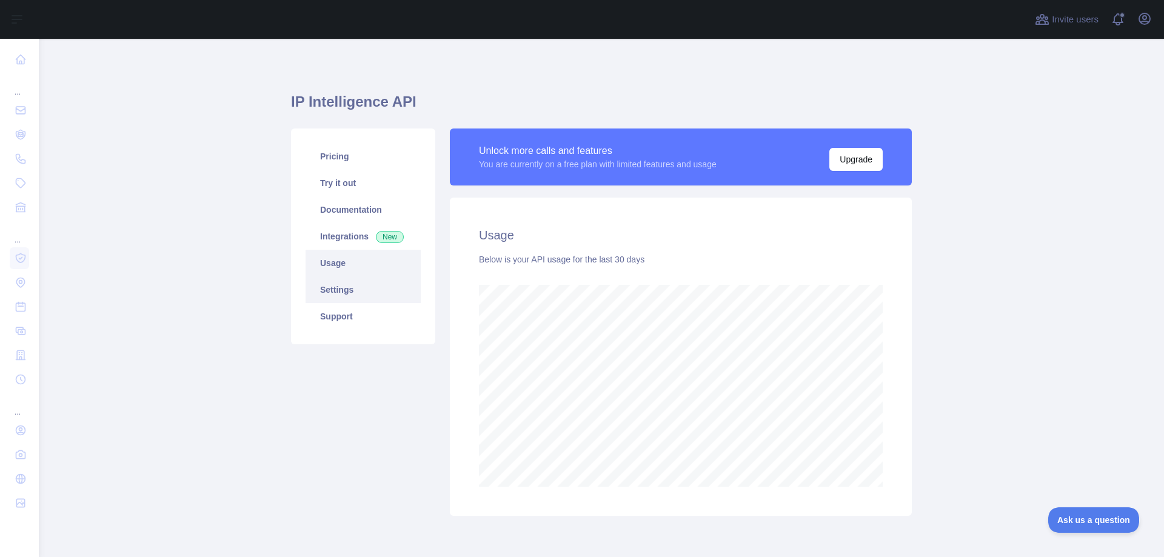
scroll to position [518, 1116]
click at [344, 289] on link "Settings" at bounding box center [363, 290] width 115 height 27
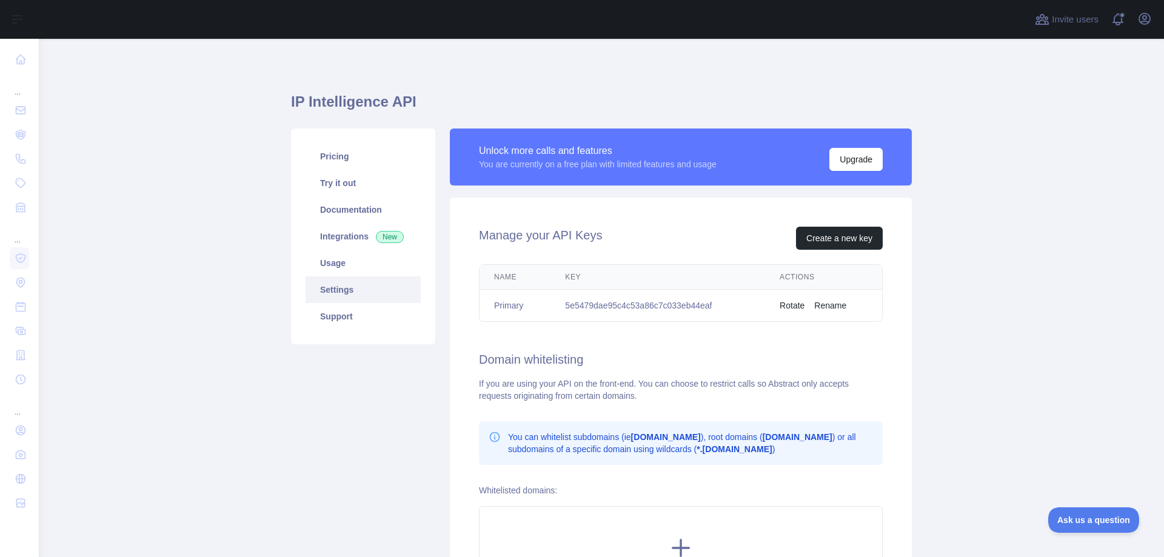
click at [635, 302] on td "5e5479dae95c4c53a86c7c033eb44eaf" at bounding box center [658, 306] width 215 height 32
click at [524, 241] on h2 "Manage your API Keys" at bounding box center [540, 238] width 123 height 23
click at [625, 308] on td "5e5479dae95c4c53a86c7c033eb44eaf" at bounding box center [658, 306] width 215 height 32
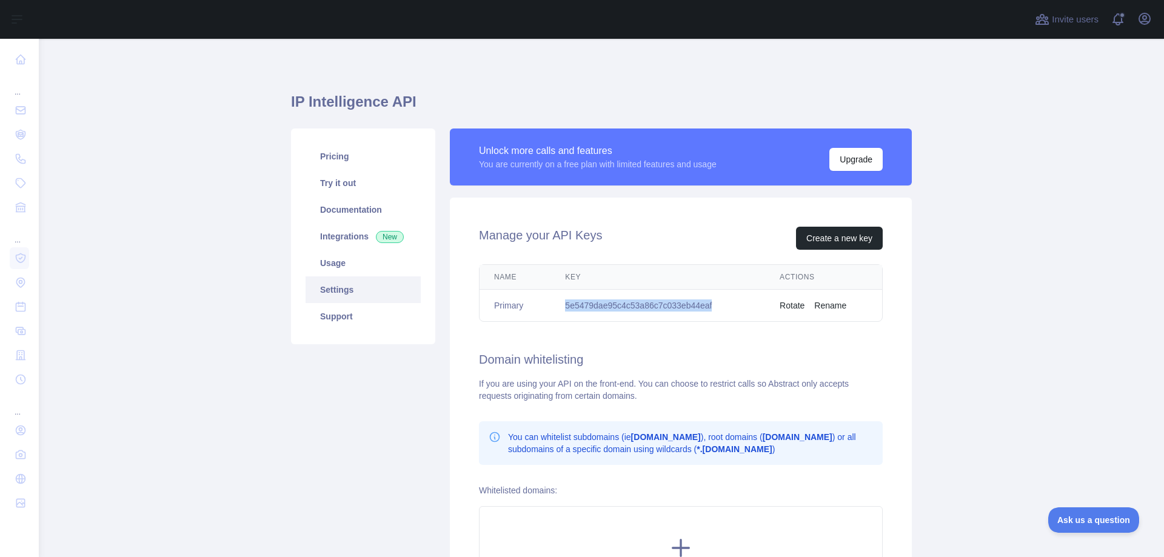
copy td "5e5479dae95c4c53a86c7c033eb44eaf"
click at [791, 303] on button "Rotate" at bounding box center [792, 306] width 25 height 12
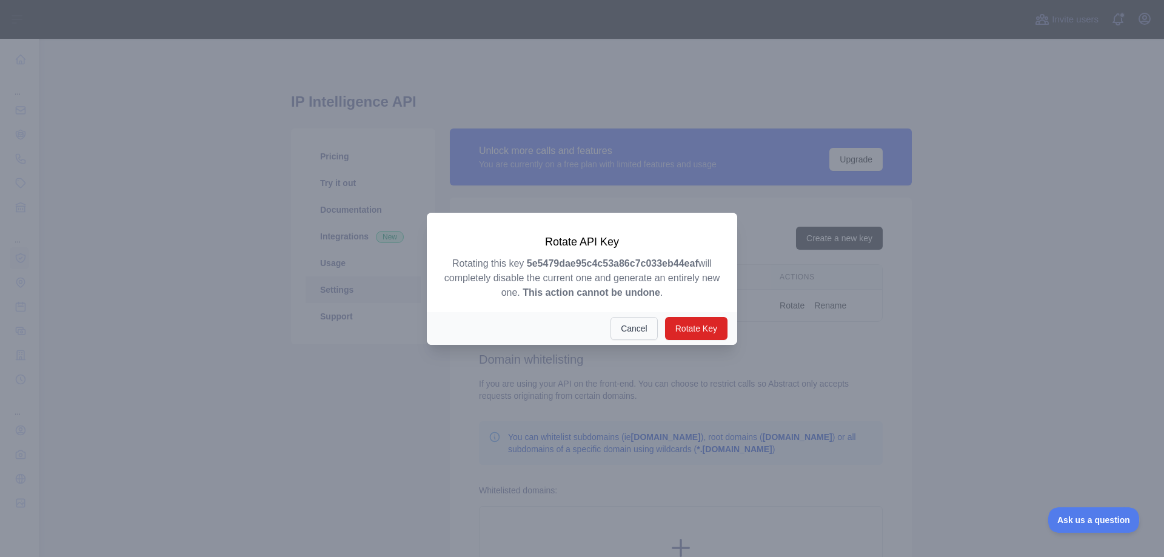
click at [625, 325] on button "Cancel" at bounding box center [634, 328] width 47 height 23
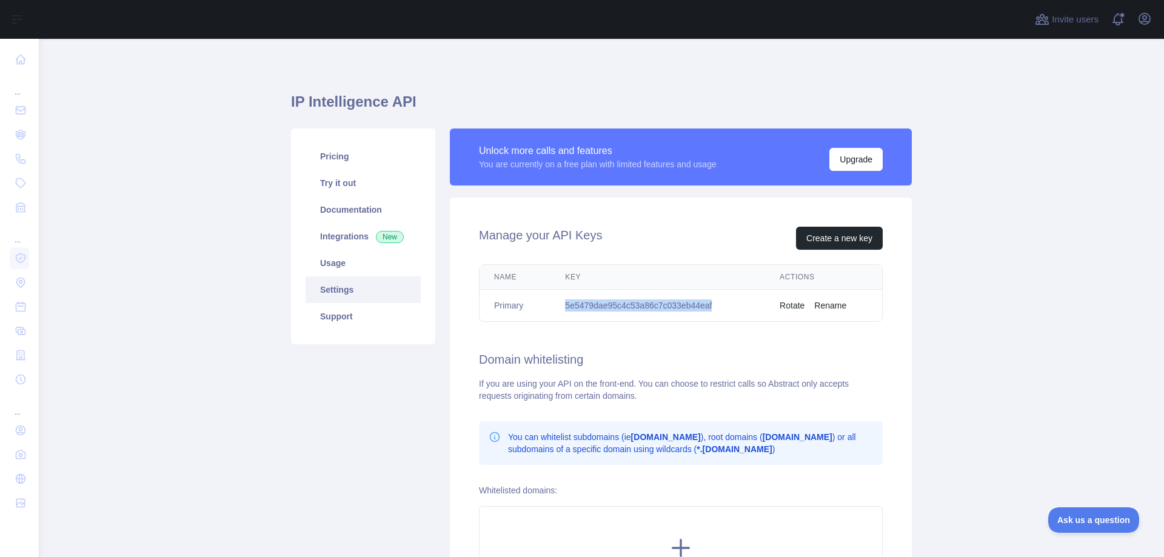
click at [639, 304] on td "5e5479dae95c4c53a86c7c033eb44eaf" at bounding box center [658, 306] width 215 height 32
click at [699, 315] on td "5e5479dae95c4c53a86c7c033eb44eaf" at bounding box center [658, 306] width 215 height 32
click at [694, 306] on td "5e5479dae95c4c53a86c7c033eb44eaf" at bounding box center [658, 306] width 215 height 32
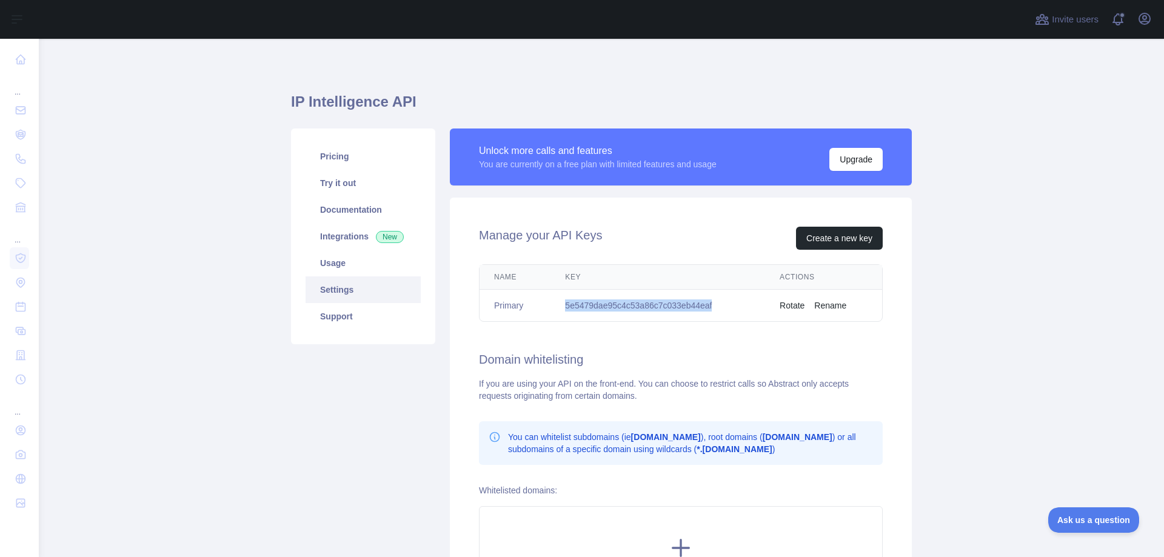
click at [694, 306] on td "5e5479dae95c4c53a86c7c033eb44eaf" at bounding box center [658, 306] width 215 height 32
copy td "5e5479dae95c4c53a86c7c033eb44eaf"
click at [340, 204] on link "Documentation" at bounding box center [363, 209] width 115 height 27
click at [343, 263] on link "Usage" at bounding box center [363, 263] width 115 height 27
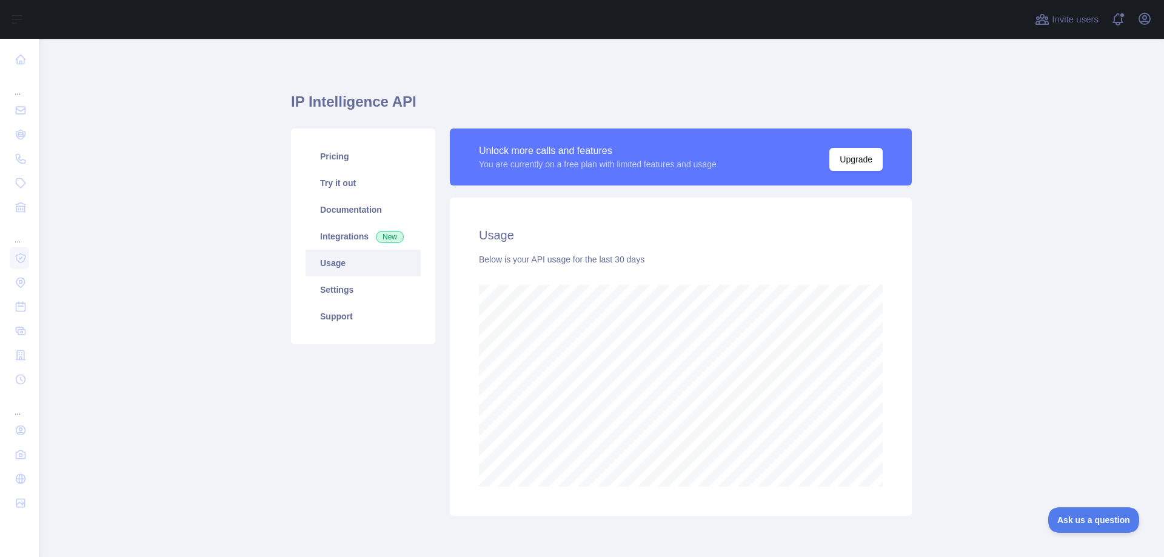
scroll to position [518, 1116]
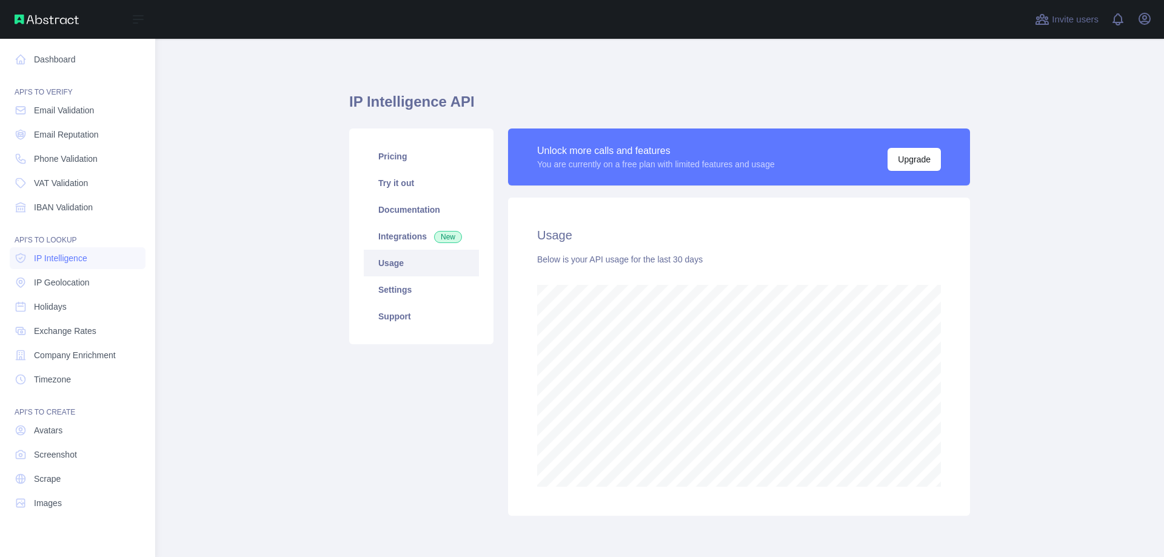
scroll to position [605873, 605391]
click at [75, 117] on link "Email Validation" at bounding box center [78, 110] width 136 height 22
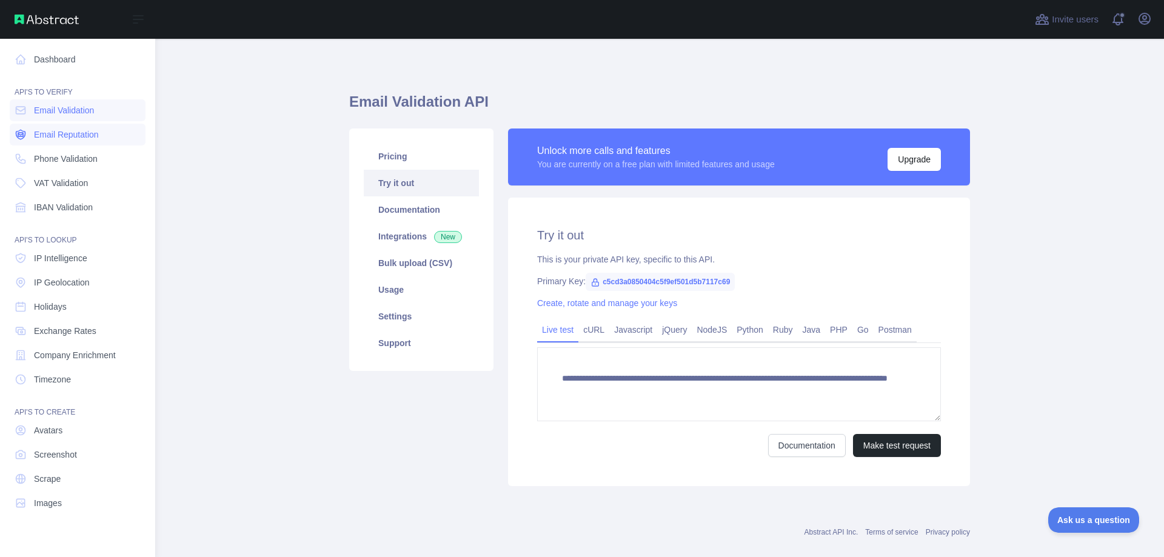
click at [48, 133] on span "Email Reputation" at bounding box center [66, 135] width 65 height 12
click at [58, 112] on span "Email Validation" at bounding box center [64, 110] width 60 height 12
click at [65, 130] on span "Email Reputation" at bounding box center [66, 135] width 65 height 12
click at [80, 159] on span "Phone Validation" at bounding box center [66, 159] width 64 height 12
click at [52, 184] on span "VAT Validation" at bounding box center [61, 183] width 54 height 12
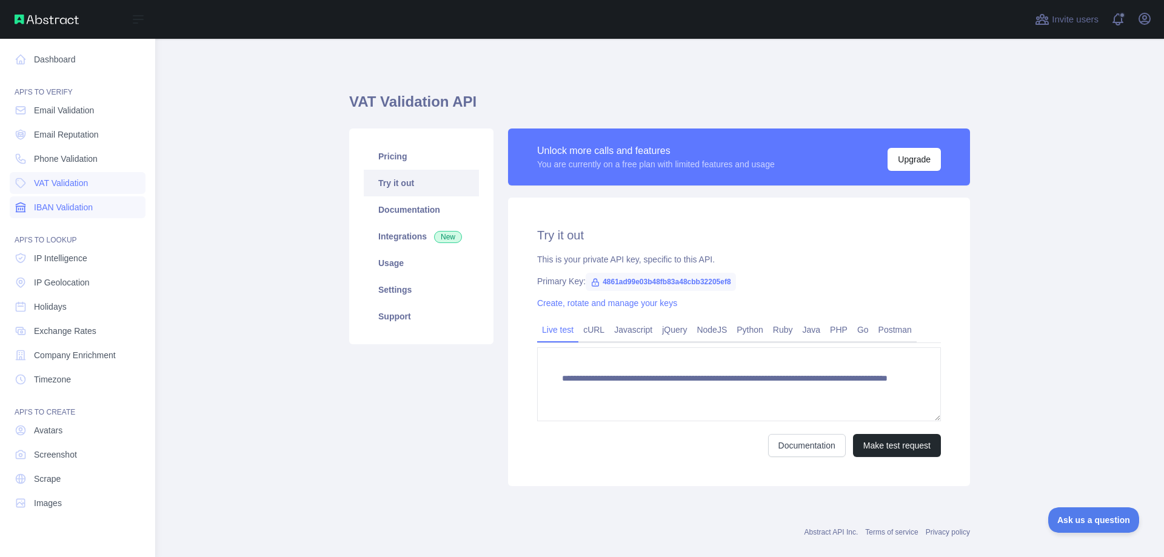
click at [67, 207] on span "IBAN Validation" at bounding box center [63, 207] width 59 height 12
click at [59, 256] on span "IP Intelligence" at bounding box center [60, 258] width 53 height 12
click at [60, 287] on span "IP Geolocation" at bounding box center [62, 283] width 56 height 12
click at [64, 262] on span "IP Intelligence" at bounding box center [60, 258] width 53 height 12
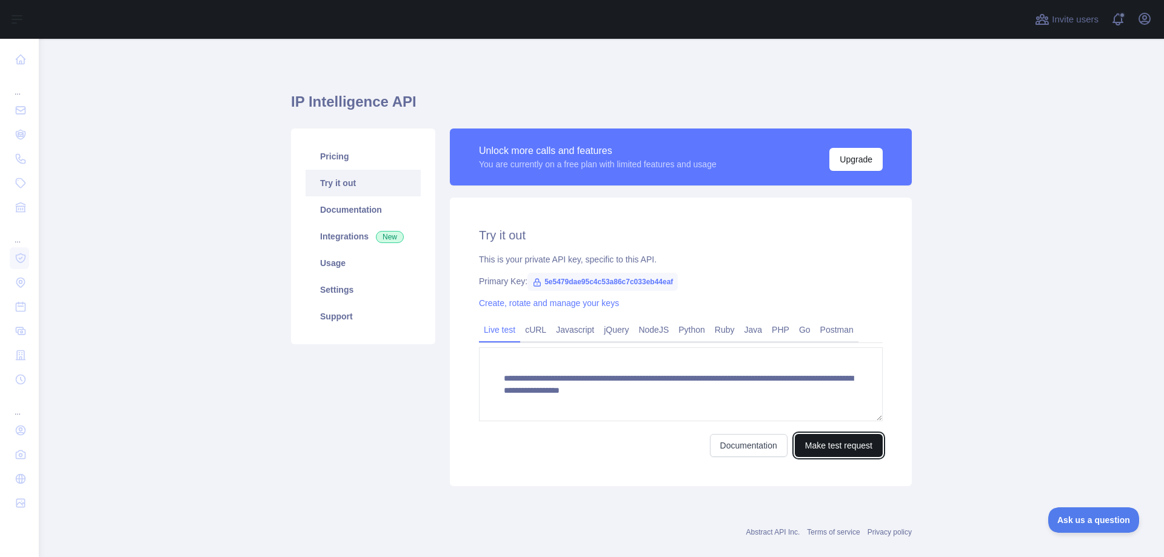
click at [837, 454] on button "Make test request" at bounding box center [839, 445] width 88 height 23
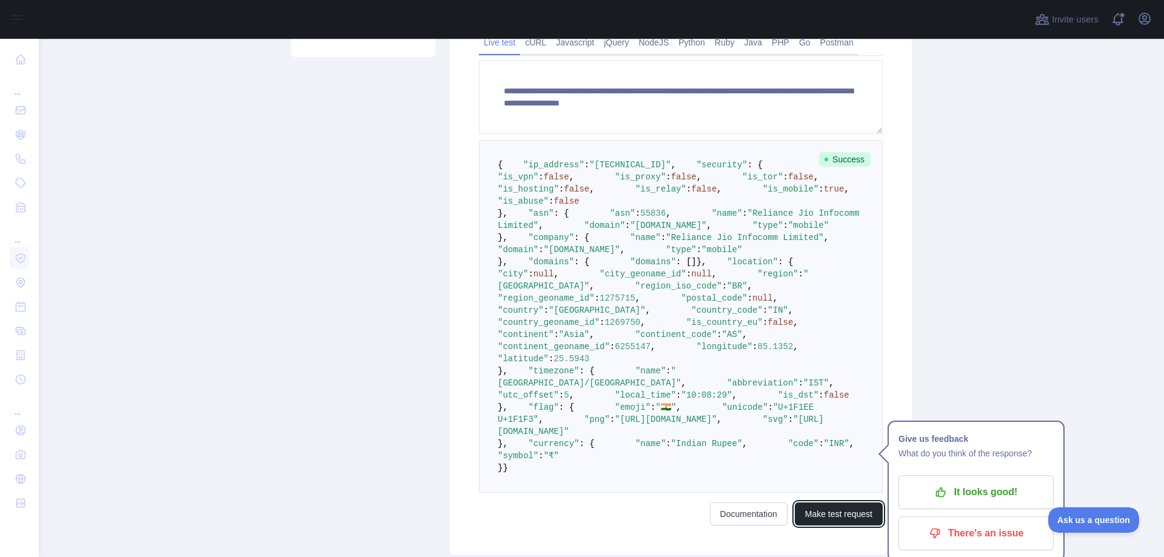
scroll to position [303, 0]
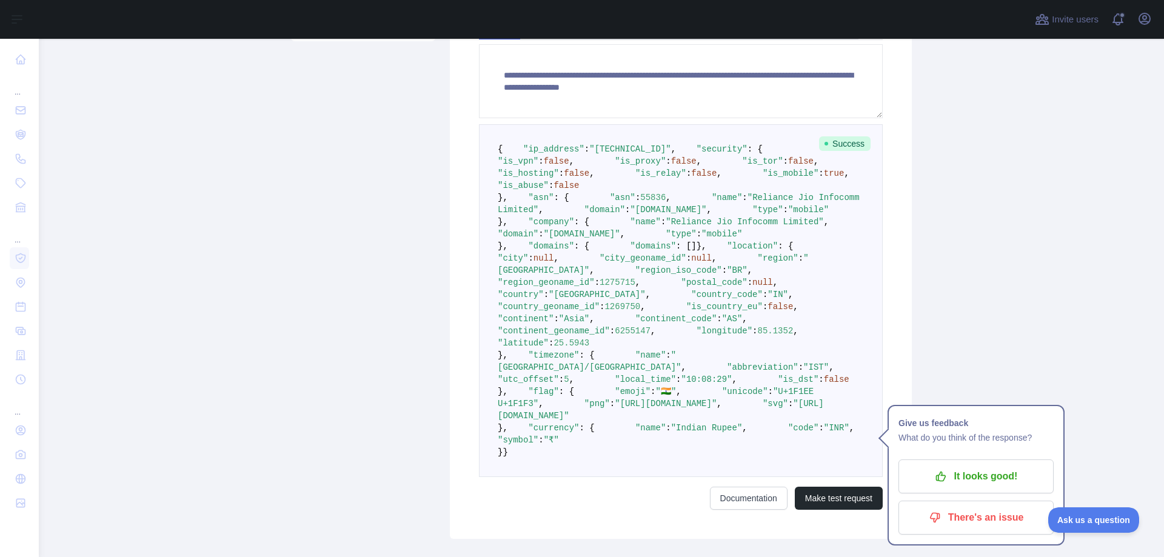
click at [1056, 264] on main "**********" at bounding box center [601, 298] width 1125 height 518
click at [788, 215] on span ""mobile"" at bounding box center [808, 210] width 41 height 10
drag, startPoint x: 588, startPoint y: 318, endPoint x: 608, endPoint y: 317, distance: 20.0
click at [630, 215] on span ""[DOMAIN_NAME]"" at bounding box center [668, 210] width 76 height 10
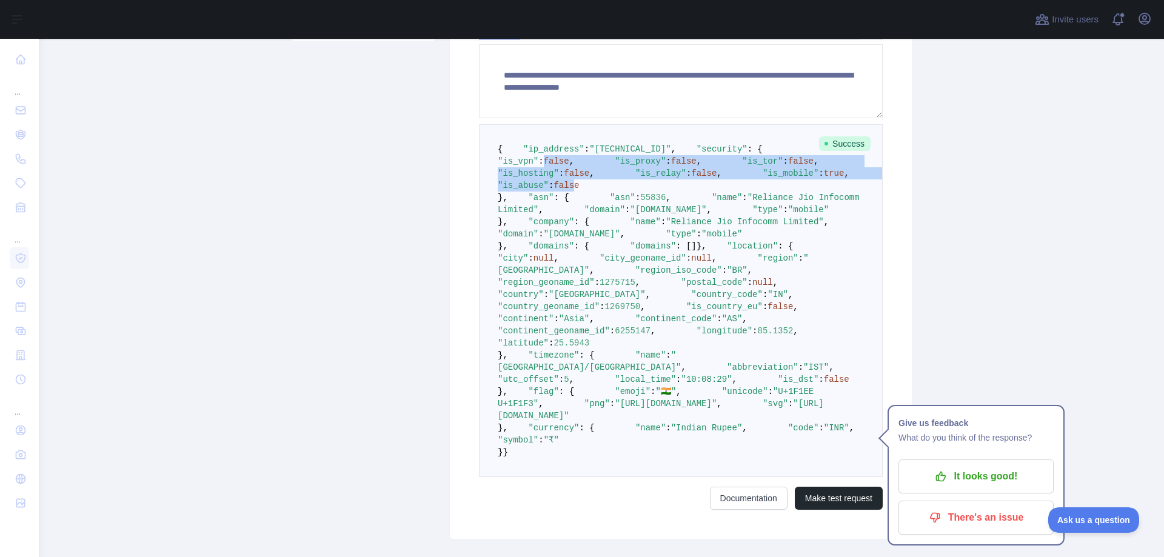
drag, startPoint x: 575, startPoint y: 181, endPoint x: 608, endPoint y: 255, distance: 80.9
click at [608, 255] on code "{ "ip_address" : "[TECHNICAL_ID]" , "security" : { "is_vpn" : false , "is_proxy…" at bounding box center [696, 300] width 397 height 313
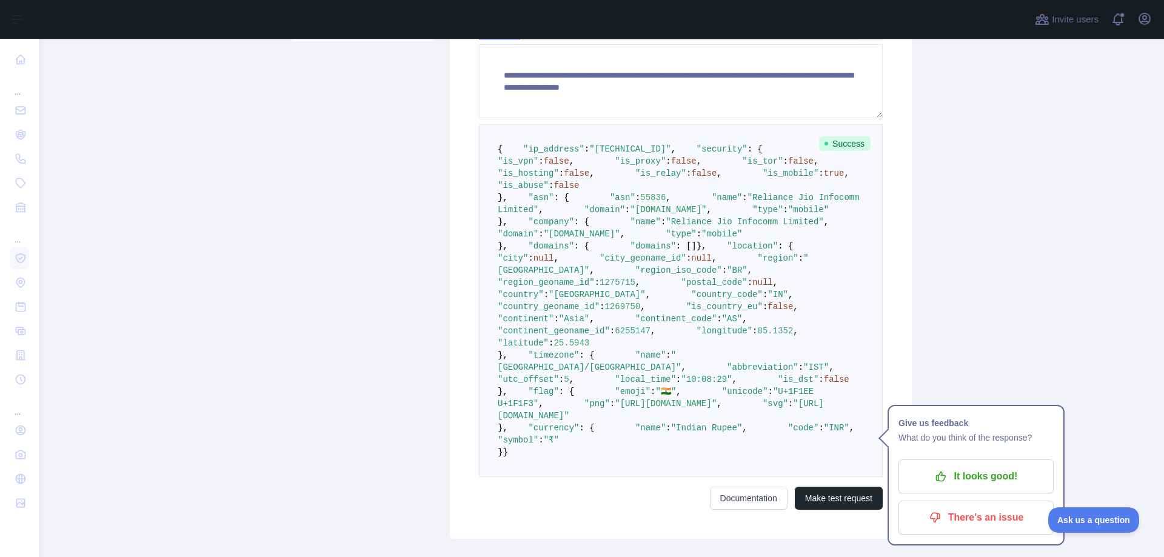
click at [633, 258] on pre "{ "ip_address" : "[TECHNICAL_ID]" , "security" : { "is_vpn" : false , "is_proxy…" at bounding box center [681, 300] width 404 height 353
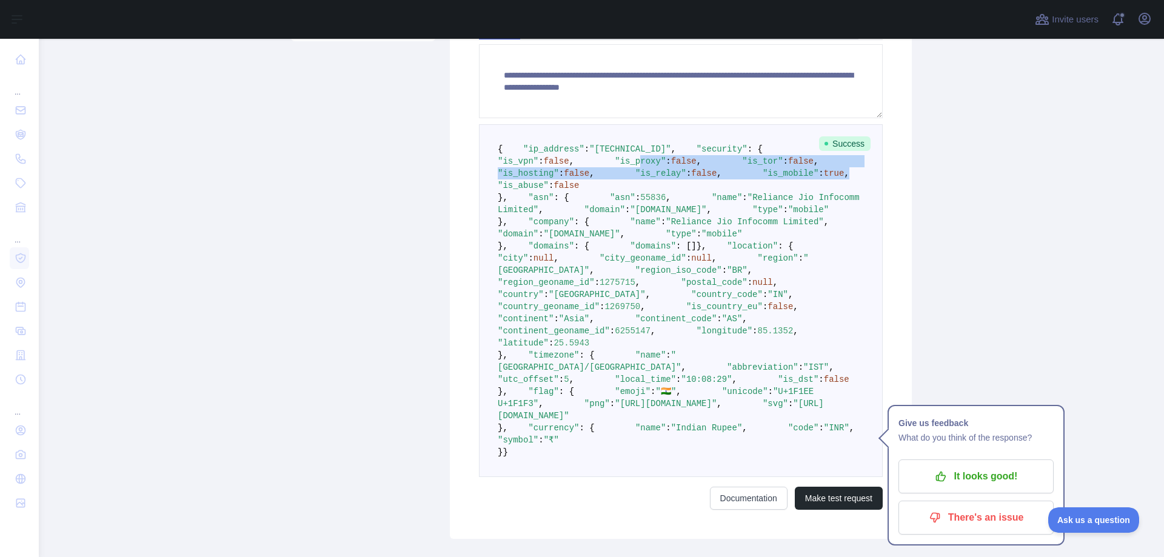
drag, startPoint x: 554, startPoint y: 196, endPoint x: 619, endPoint y: 251, distance: 85.2
click at [619, 251] on pre "{ "ip_address" : "[TECHNICAL_ID]" , "security" : { "is_vpn" : false , "is_proxy…" at bounding box center [681, 300] width 404 height 353
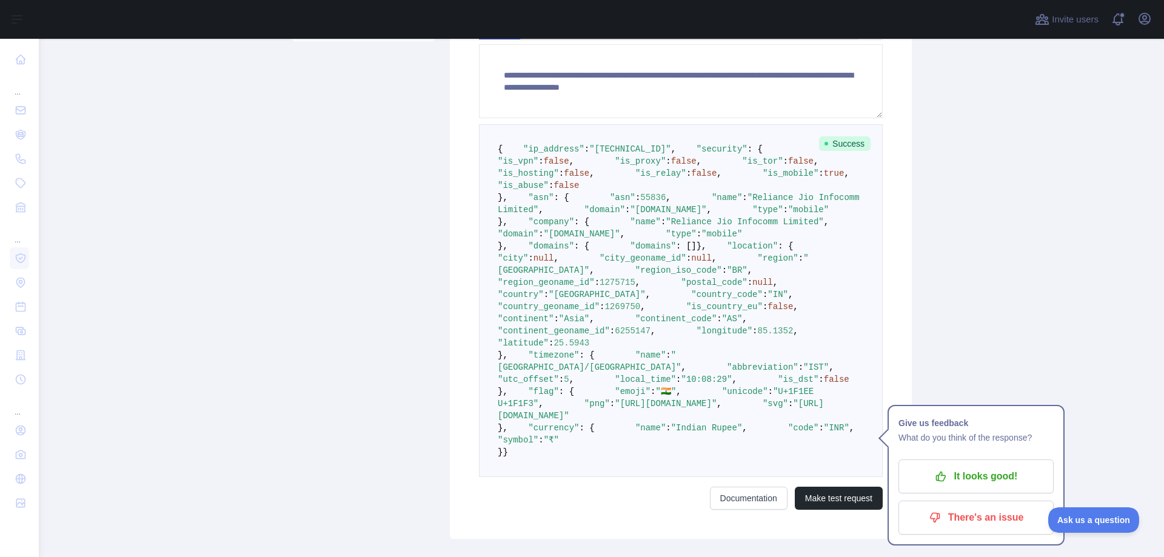
click at [569, 166] on span "false" at bounding box center [556, 161] width 25 height 10
click at [671, 166] on span "false" at bounding box center [683, 161] width 25 height 10
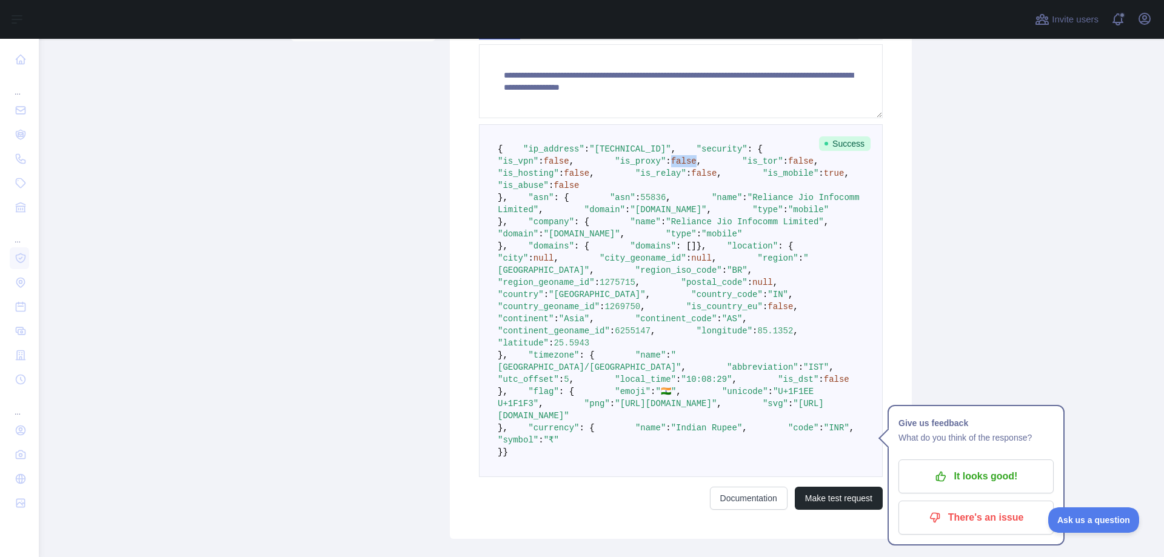
click at [671, 166] on span "false" at bounding box center [683, 161] width 25 height 10
click at [788, 166] on span "false" at bounding box center [800, 161] width 25 height 10
click at [589, 178] on span "false" at bounding box center [576, 174] width 25 height 10
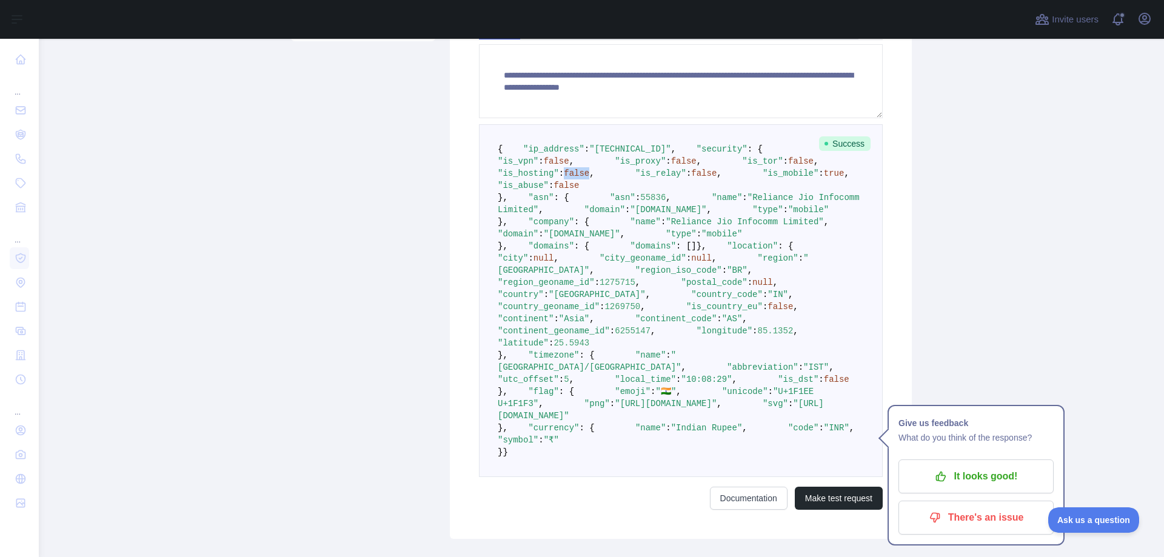
click at [589, 178] on span "false" at bounding box center [576, 174] width 25 height 10
click at [691, 178] on span "false" at bounding box center [703, 174] width 25 height 10
click at [824, 178] on span "true" at bounding box center [834, 174] width 21 height 10
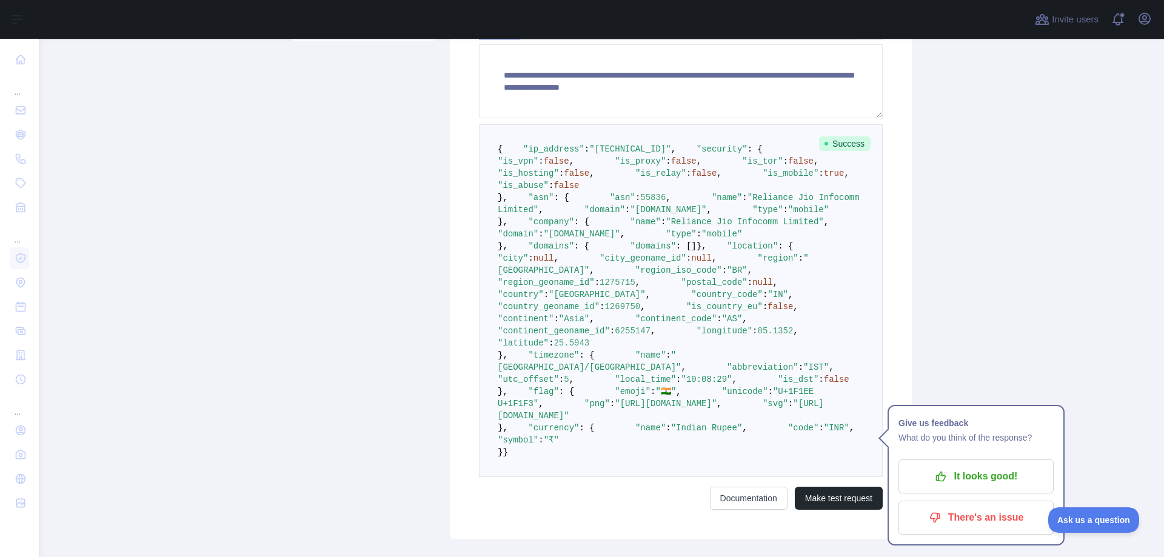
click at [579, 190] on span "false" at bounding box center [566, 186] width 25 height 10
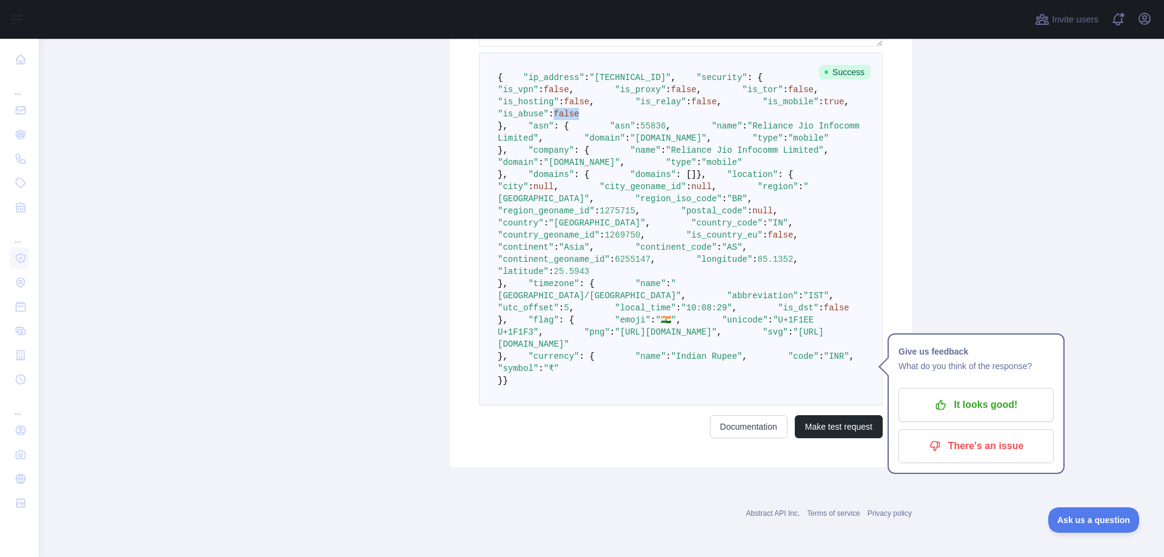
scroll to position [485, 0]
click at [753, 216] on span "null" at bounding box center [763, 211] width 21 height 10
click at [635, 216] on span "1275715" at bounding box center [618, 211] width 36 height 10
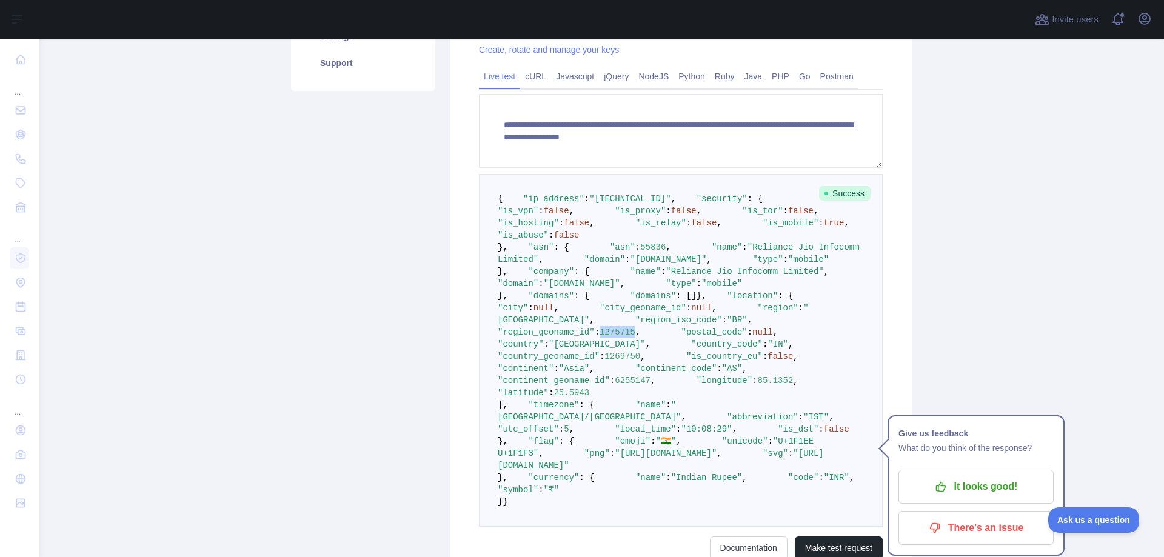
scroll to position [0, 0]
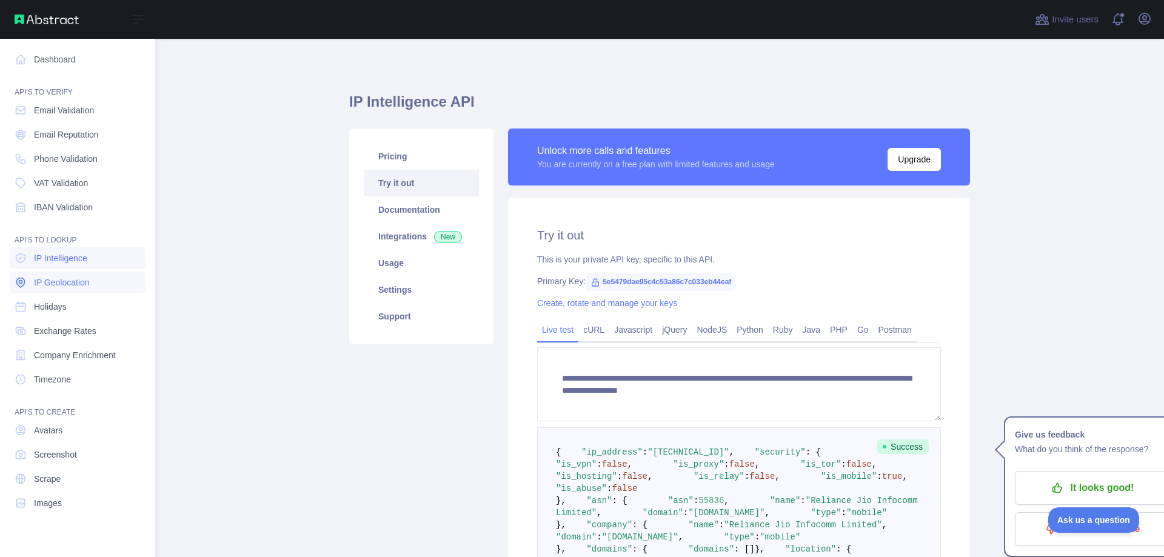
click at [65, 279] on span "IP Geolocation" at bounding box center [62, 283] width 56 height 12
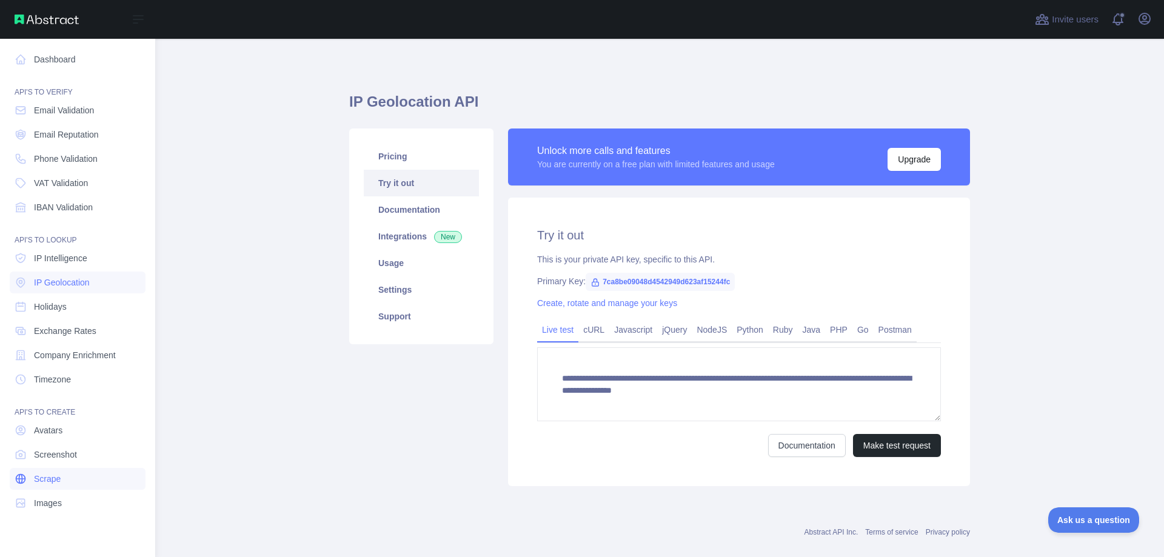
click at [50, 479] on span "Scrape" at bounding box center [47, 479] width 27 height 12
click at [58, 61] on link "Dashboard" at bounding box center [78, 60] width 136 height 22
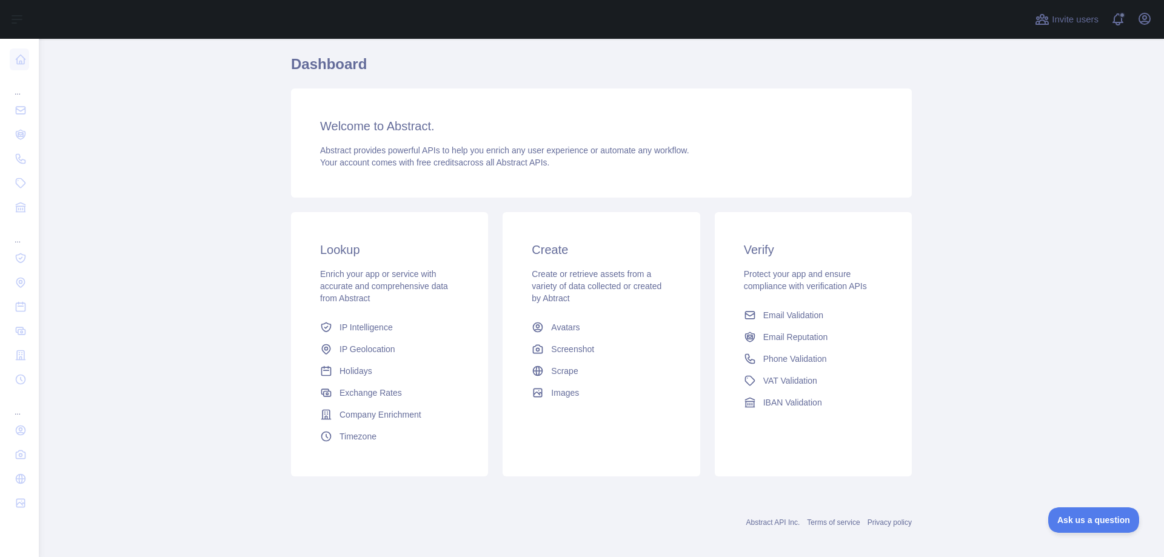
scroll to position [47, 0]
